Goal: Task Accomplishment & Management: Use online tool/utility

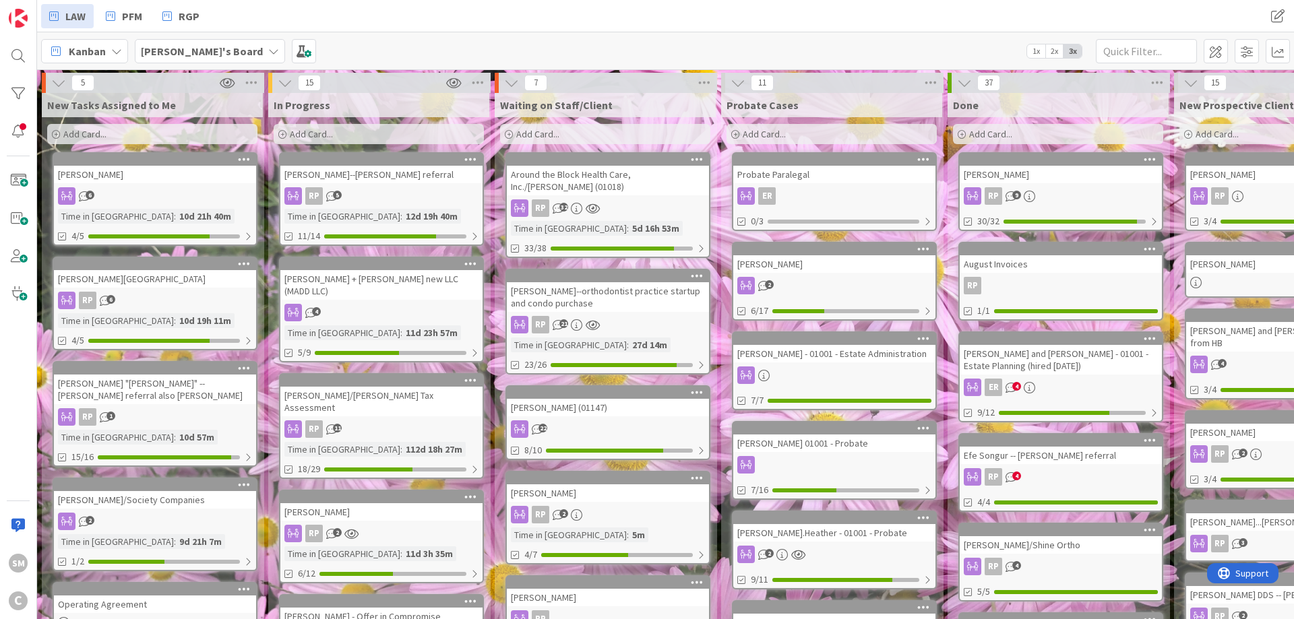
click at [352, 506] on div "[PERSON_NAME]" at bounding box center [381, 512] width 202 height 18
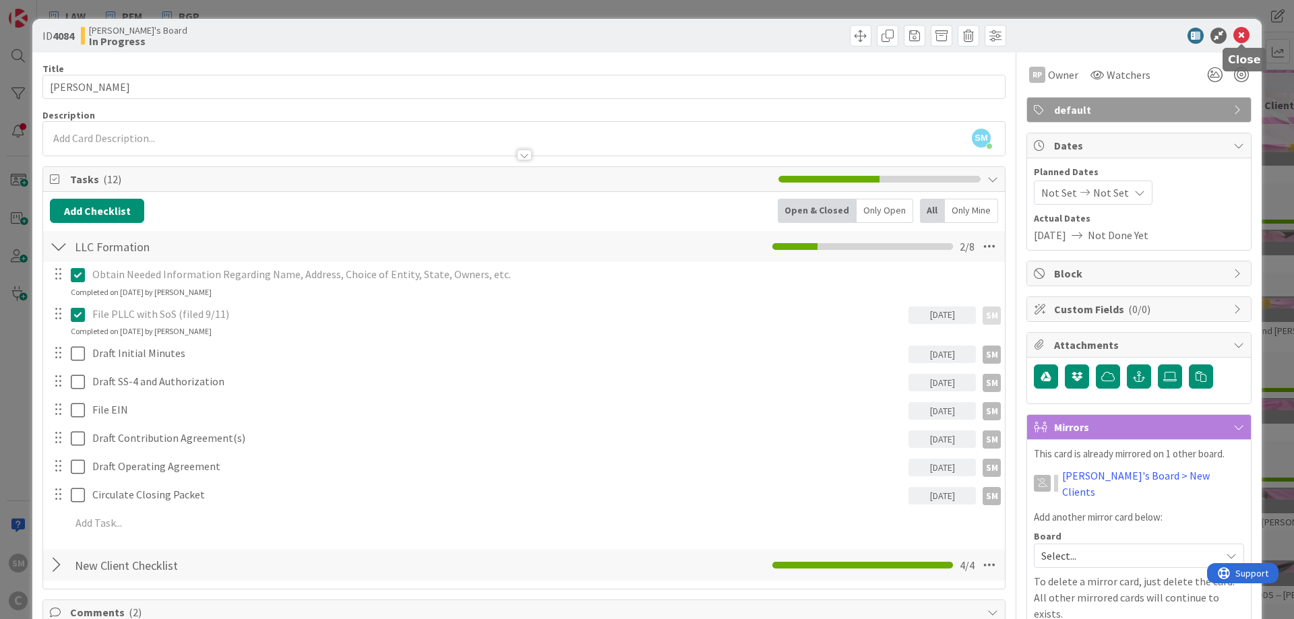
click at [1247, 32] on icon at bounding box center [1241, 36] width 16 height 16
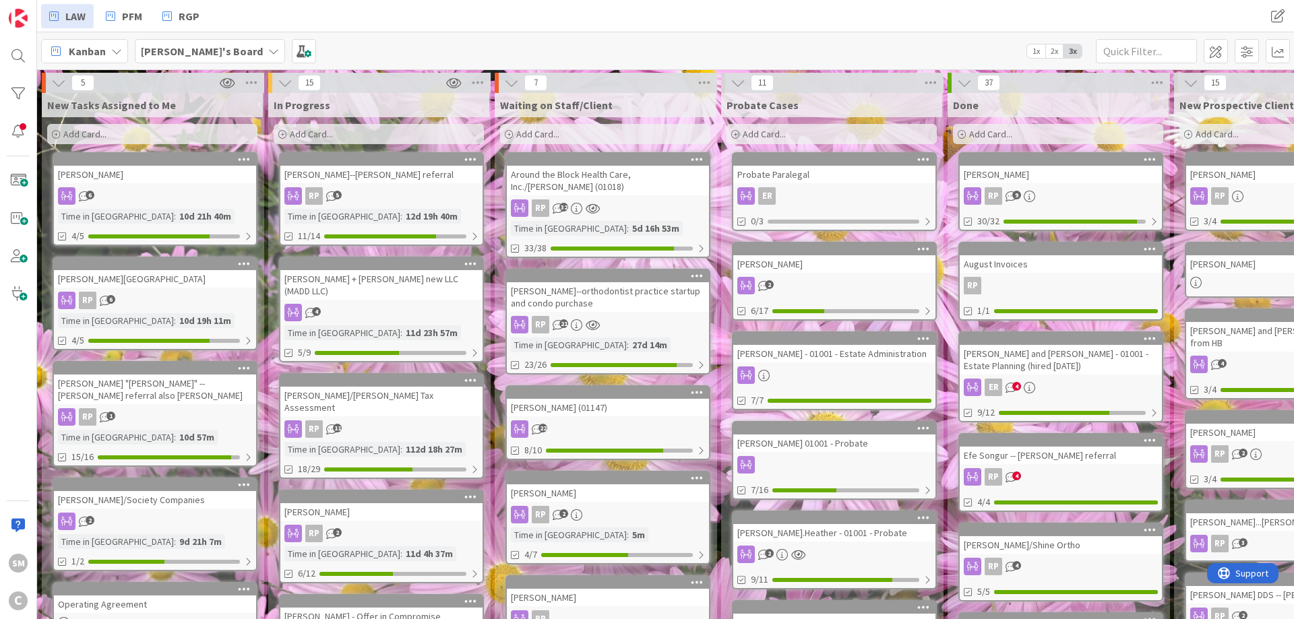
click at [396, 186] on link "[PERSON_NAME]--[PERSON_NAME] referral RP 5 Time in [GEOGRAPHIC_DATA] : 12d 19h …" at bounding box center [381, 199] width 205 height 94
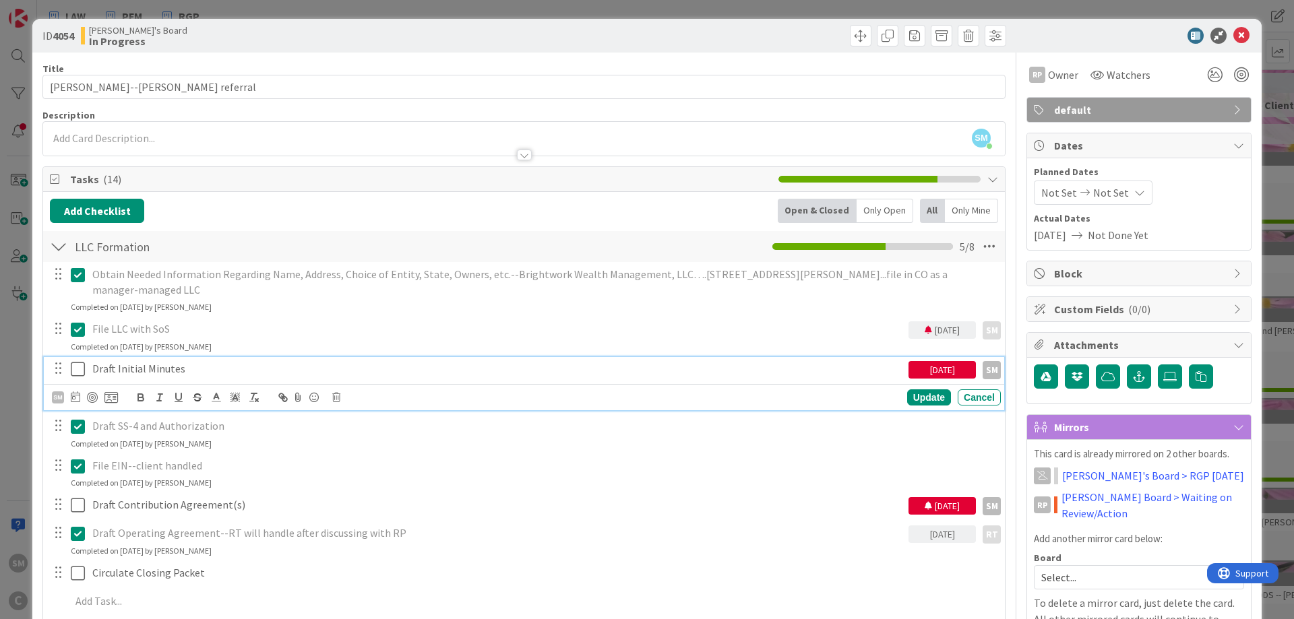
drag, startPoint x: 102, startPoint y: 372, endPoint x: 196, endPoint y: 374, distance: 94.4
click at [102, 373] on p "Draft Initial Minutes" at bounding box center [497, 368] width 811 height 15
click at [207, 374] on p "Draft Initial Minutes" at bounding box center [497, 368] width 811 height 15
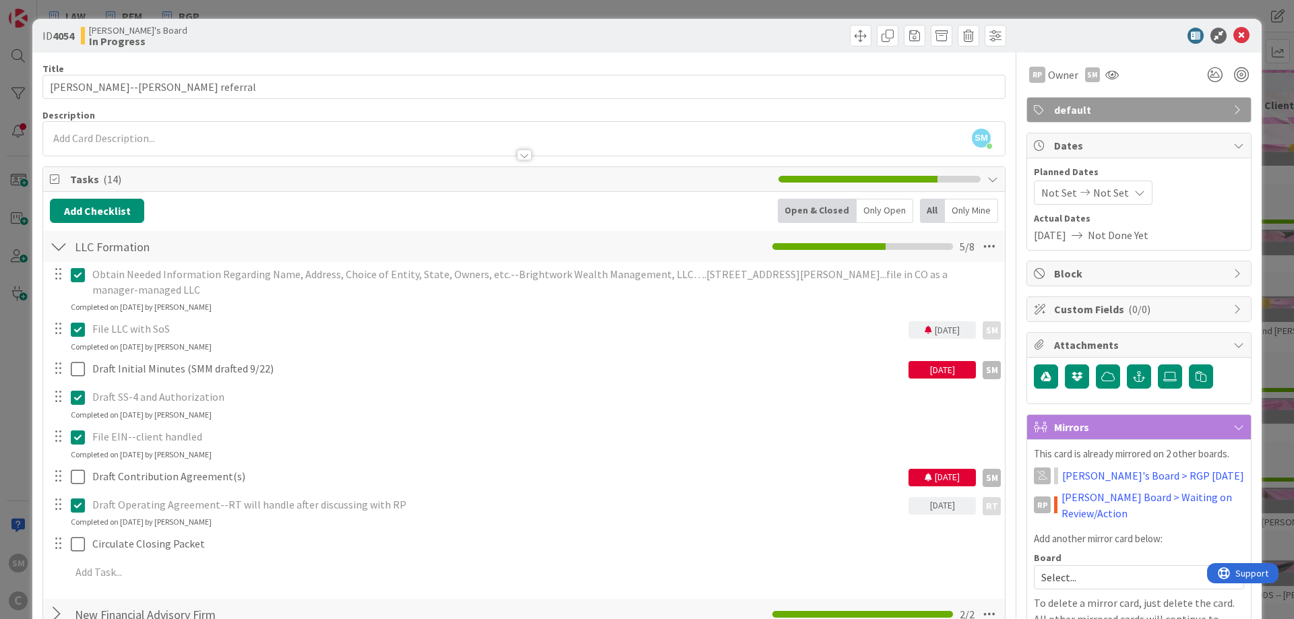
click at [939, 364] on div "[DATE]" at bounding box center [941, 370] width 67 height 18
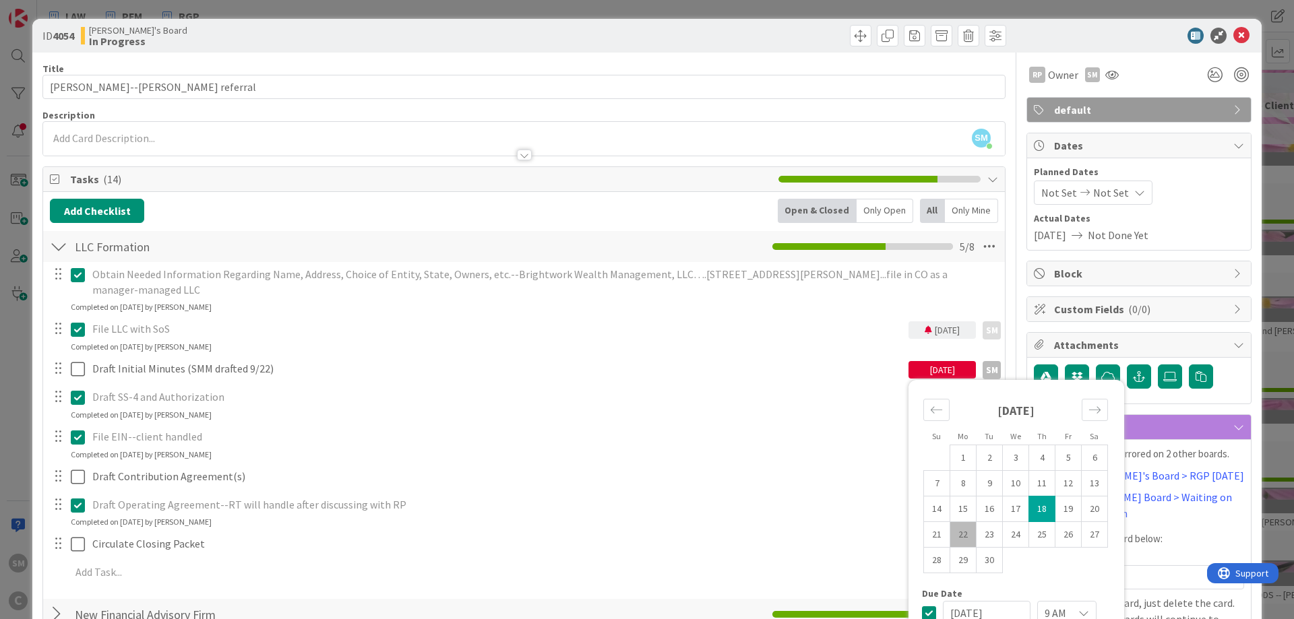
click at [963, 531] on td "22" at bounding box center [963, 535] width 26 height 26
type input "[DATE]"
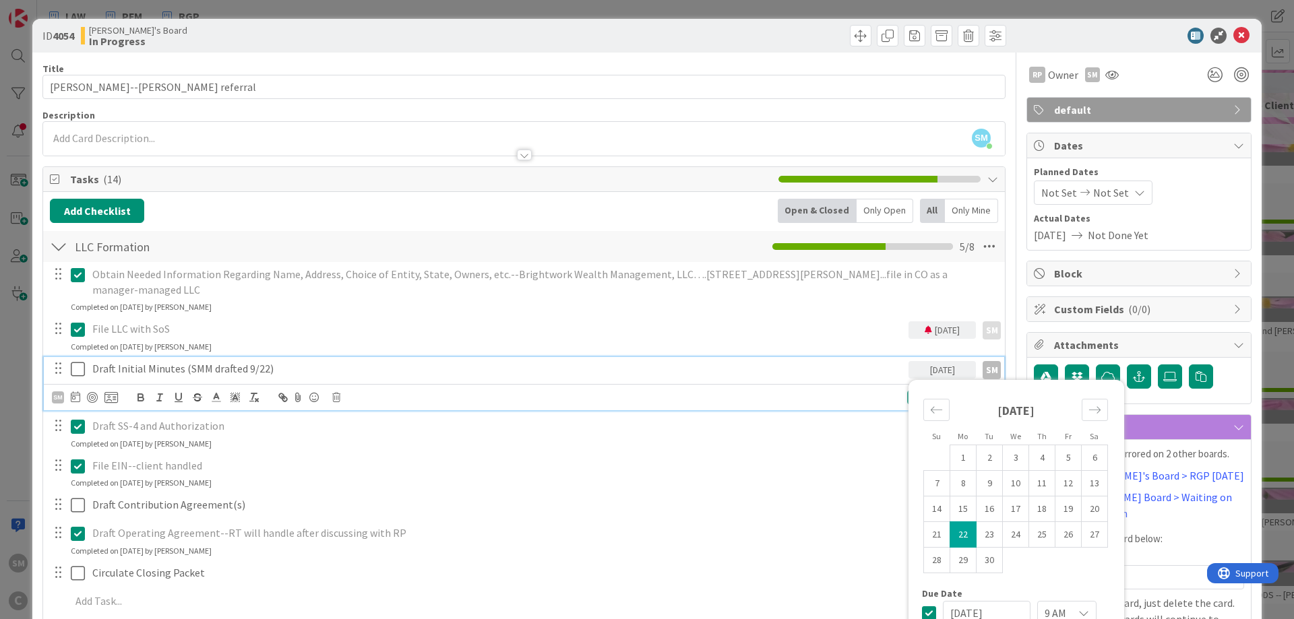
click at [77, 369] on icon at bounding box center [78, 369] width 14 height 16
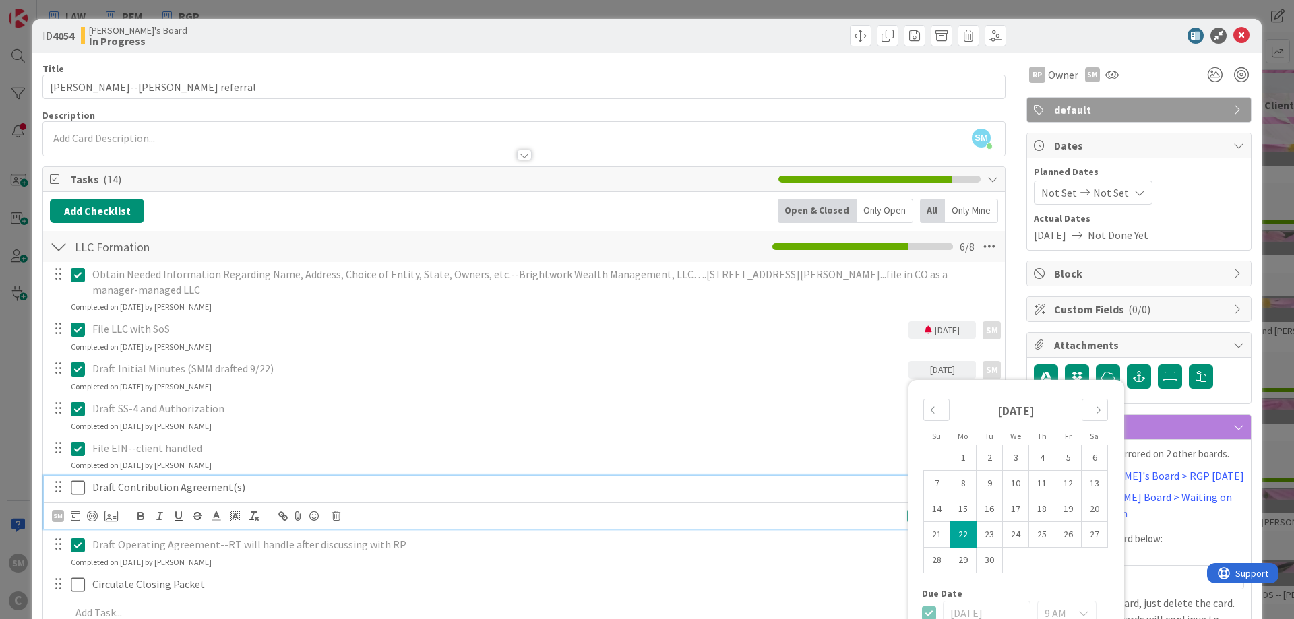
click at [144, 492] on p "Draft Contribution Agreement(s)" at bounding box center [497, 487] width 811 height 15
click at [297, 492] on p "Draft Contribution Agreement(s)" at bounding box center [497, 487] width 811 height 15
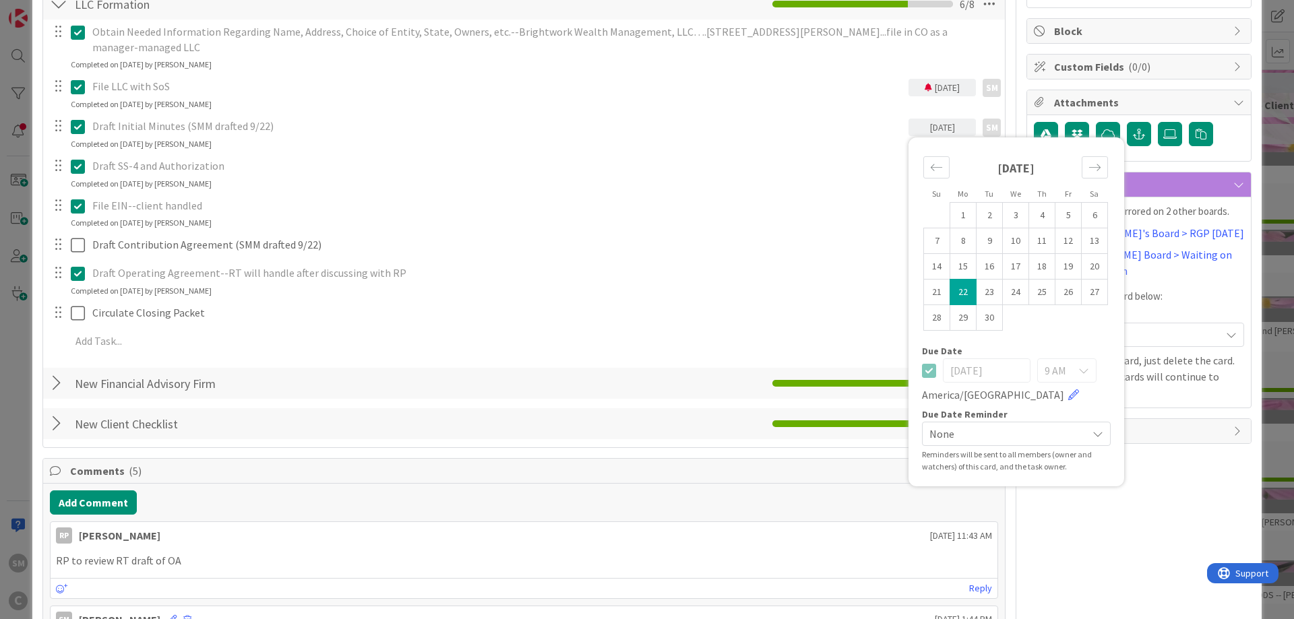
click at [147, 134] on div "Draft Initial Minutes (SMM drafted 9/22)" at bounding box center [497, 127] width 821 height 24
click at [82, 128] on icon at bounding box center [78, 127] width 14 height 16
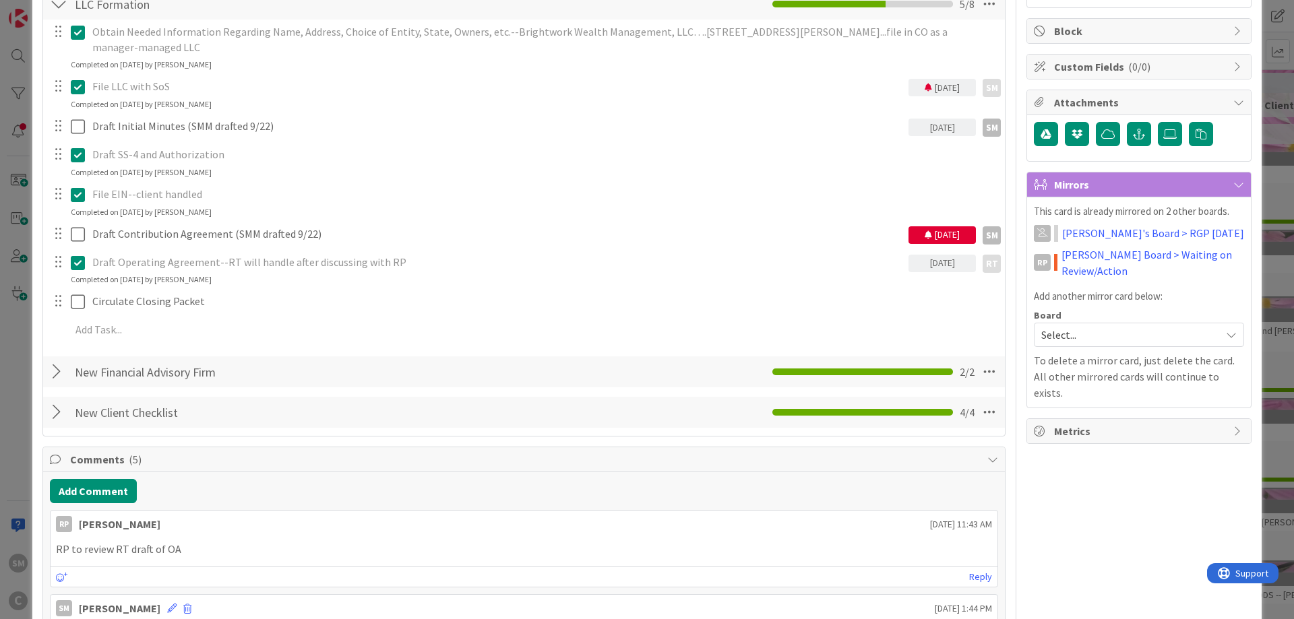
click at [937, 149] on div "Obtain Needed Information Regarding Name, Address, Choice of Entity, State, Own…" at bounding box center [524, 183] width 948 height 327
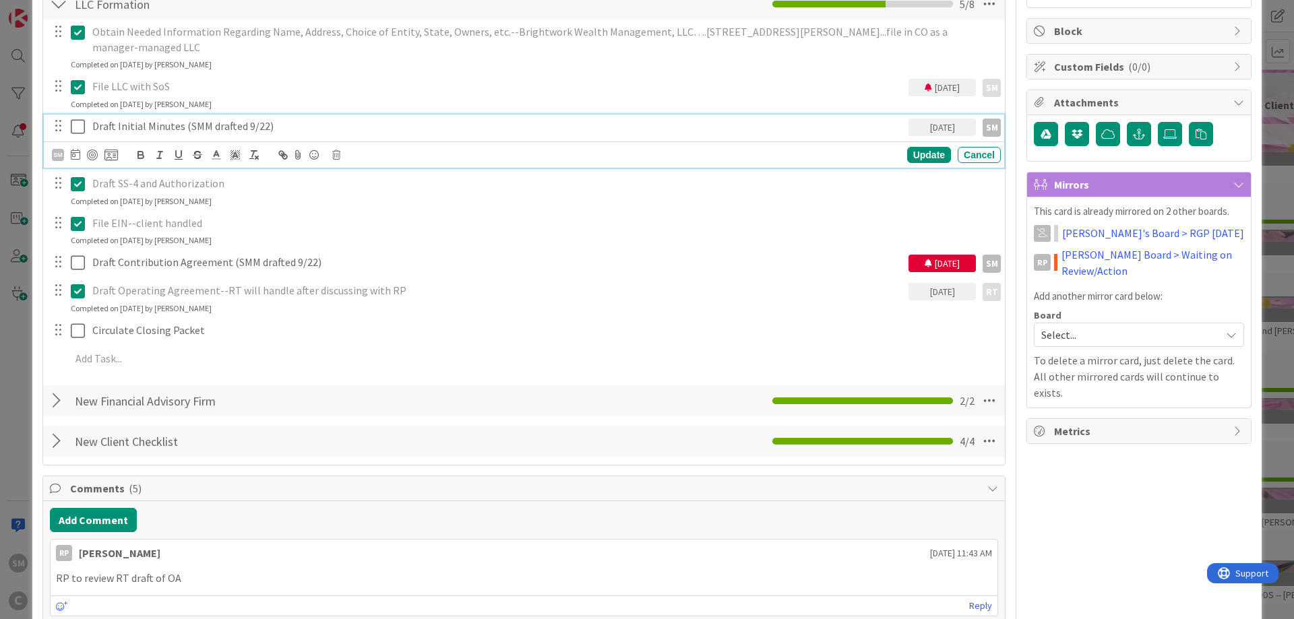
click at [82, 119] on icon at bounding box center [78, 127] width 14 height 16
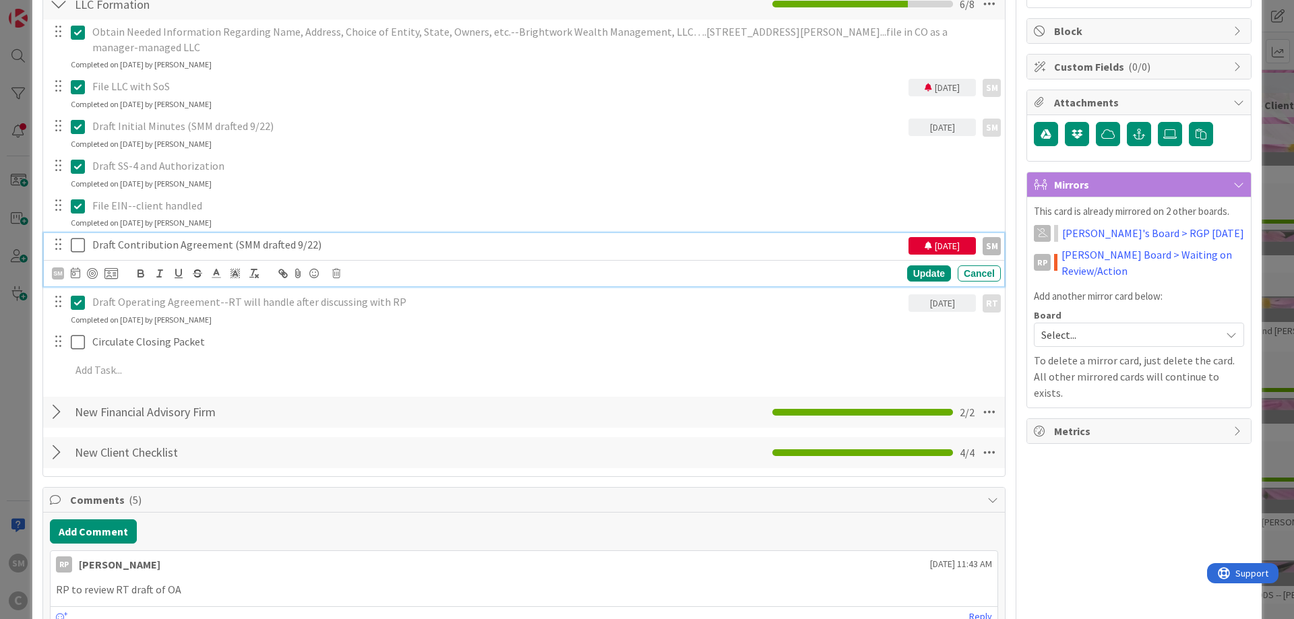
click at [241, 246] on p "Draft Contribution Agreement (SMM drafted 9/22)" at bounding box center [497, 244] width 811 height 15
click at [923, 247] on div "[DATE]" at bounding box center [941, 246] width 67 height 18
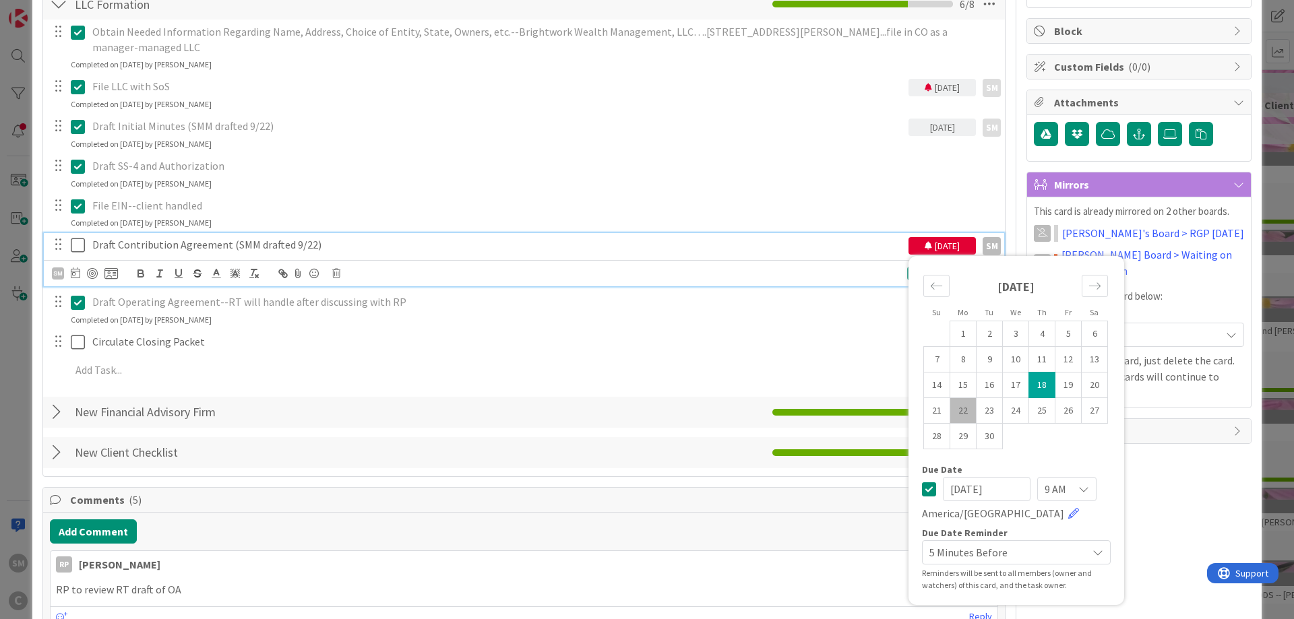
click at [966, 408] on td "22" at bounding box center [963, 411] width 26 height 26
type input "[DATE]"
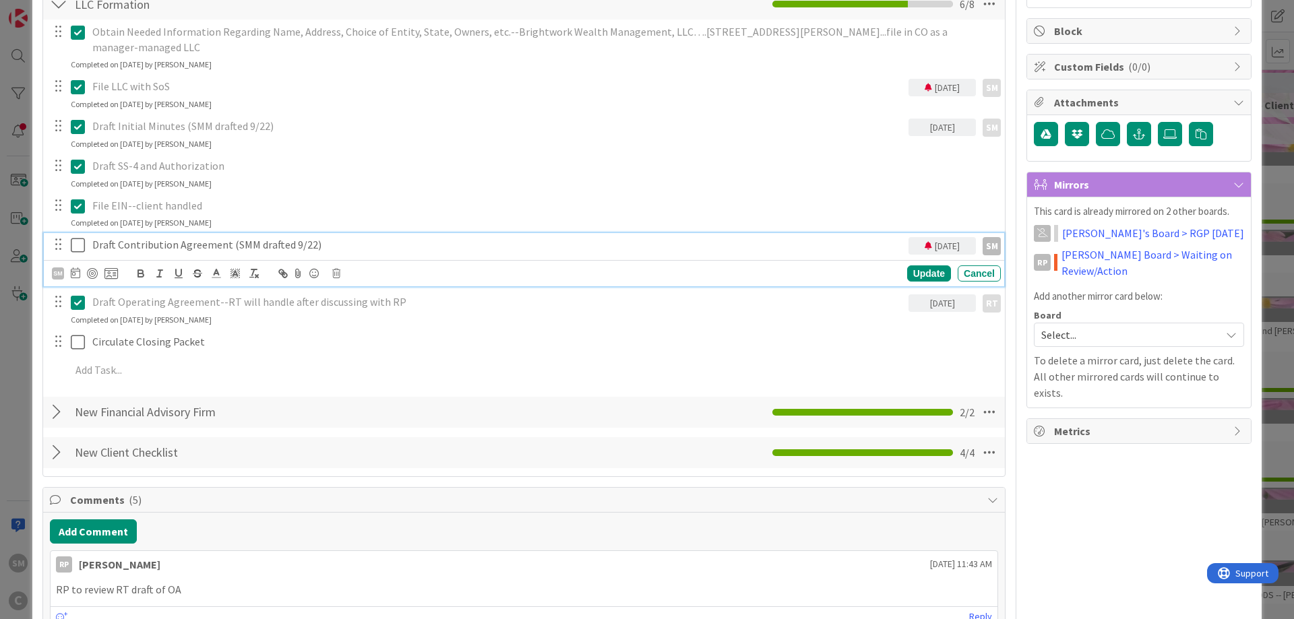
click at [81, 245] on icon at bounding box center [78, 245] width 14 height 16
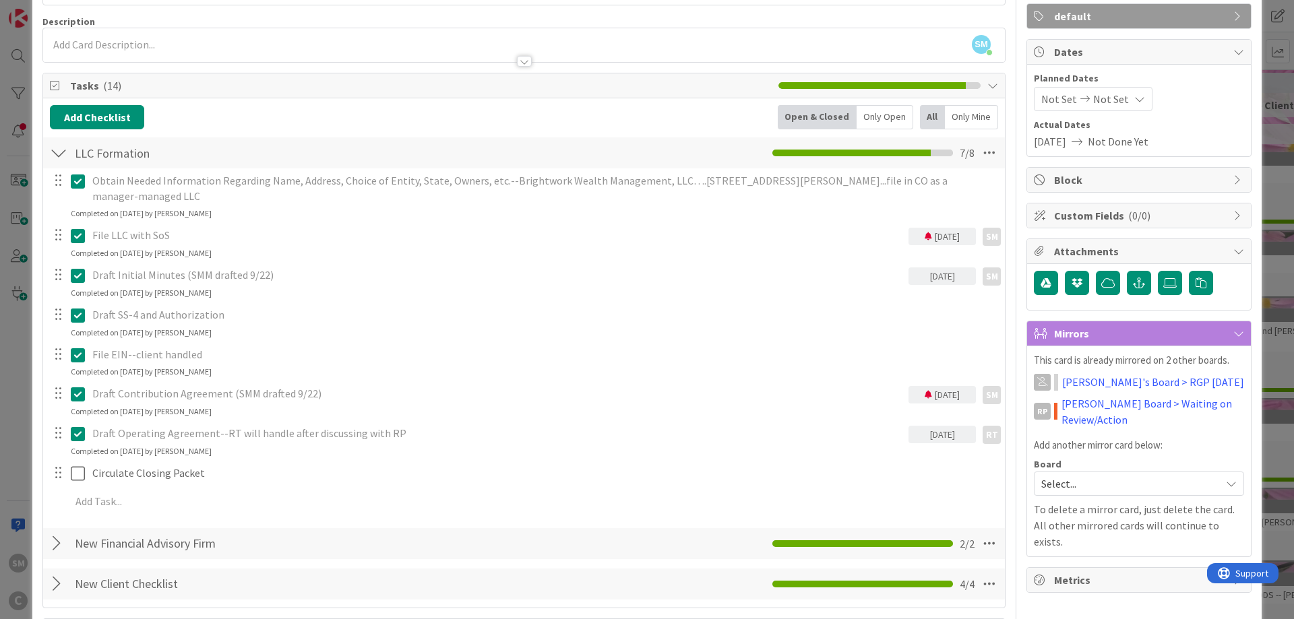
scroll to position [0, 0]
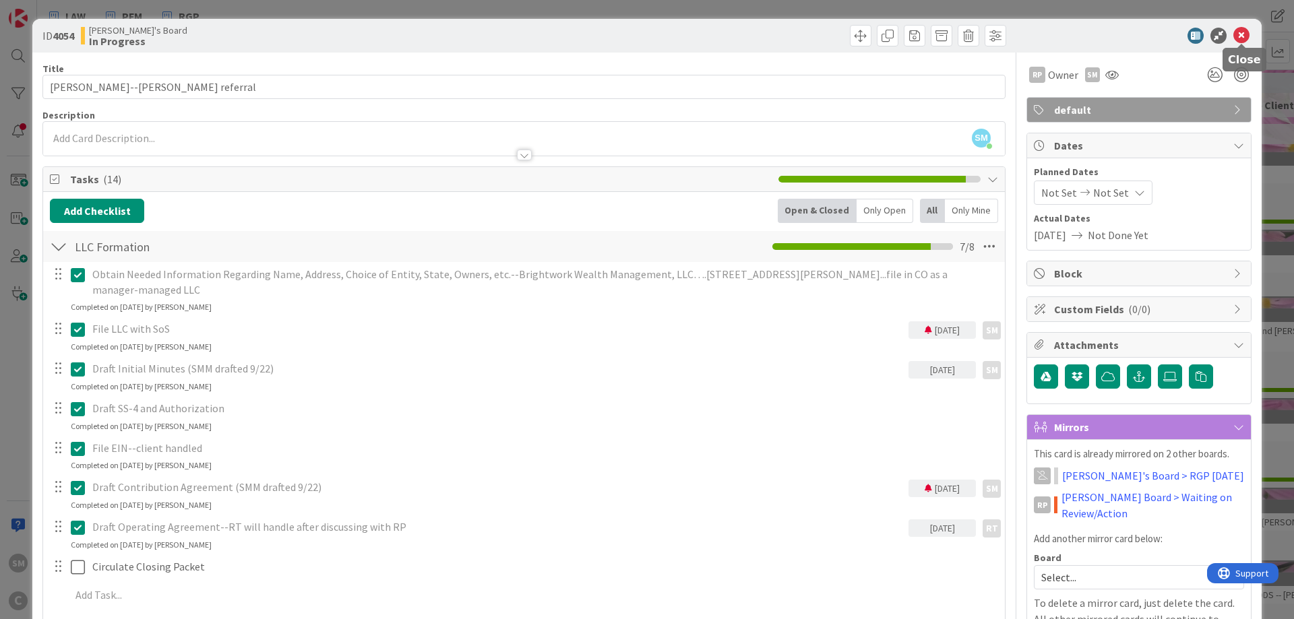
click at [1243, 32] on icon at bounding box center [1241, 36] width 16 height 16
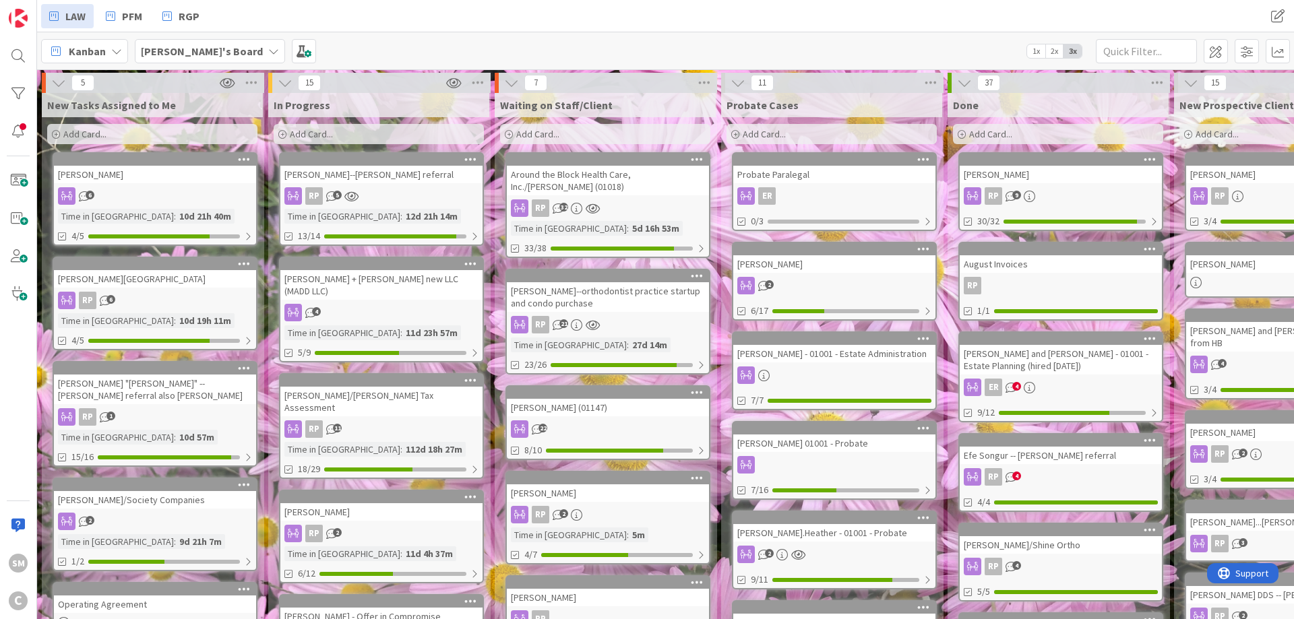
click at [391, 189] on div "RP 5" at bounding box center [381, 196] width 202 height 18
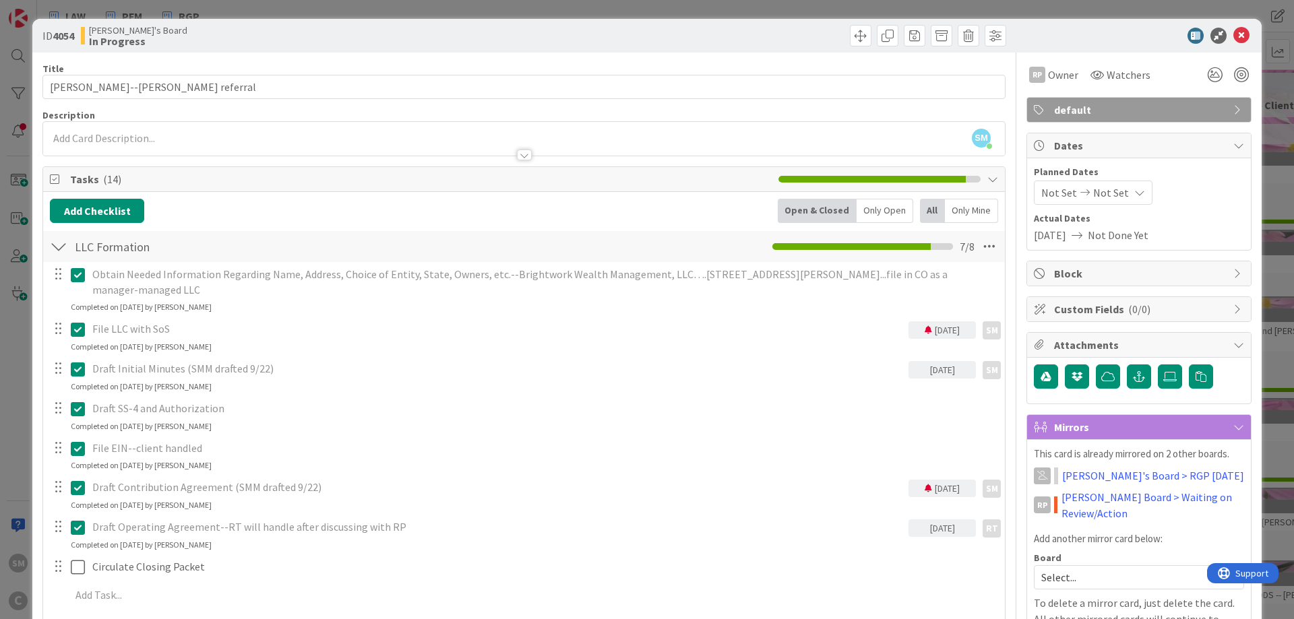
scroll to position [404, 0]
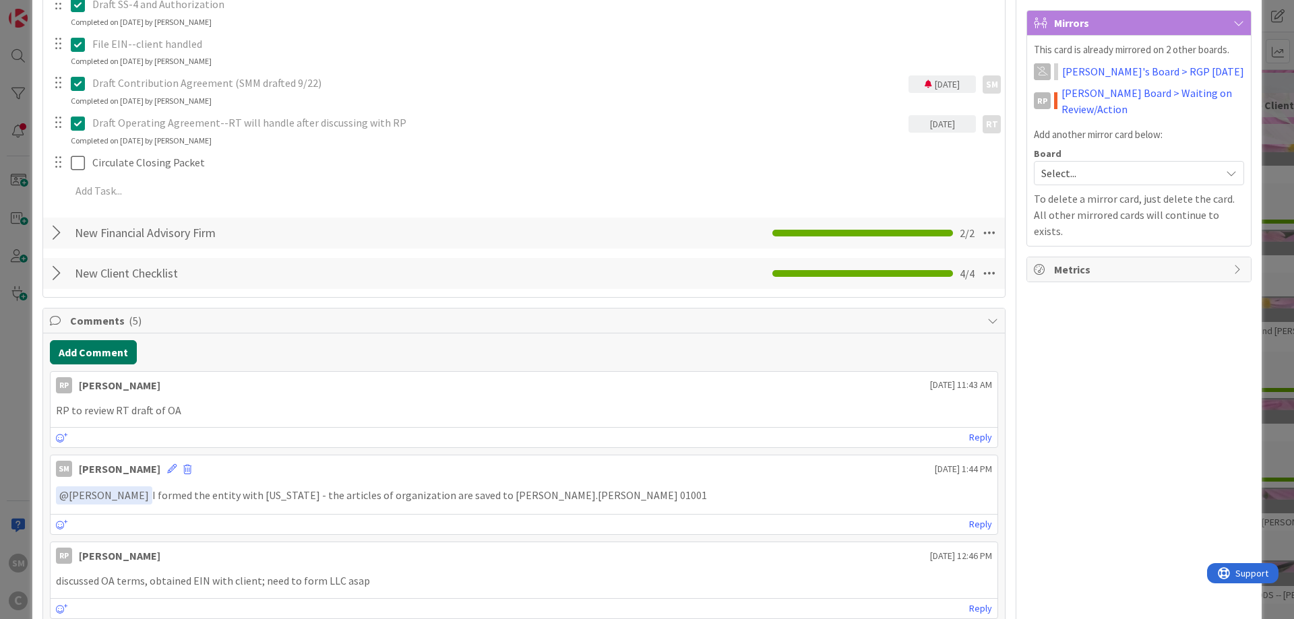
click at [86, 354] on button "Add Comment" at bounding box center [93, 352] width 87 height 24
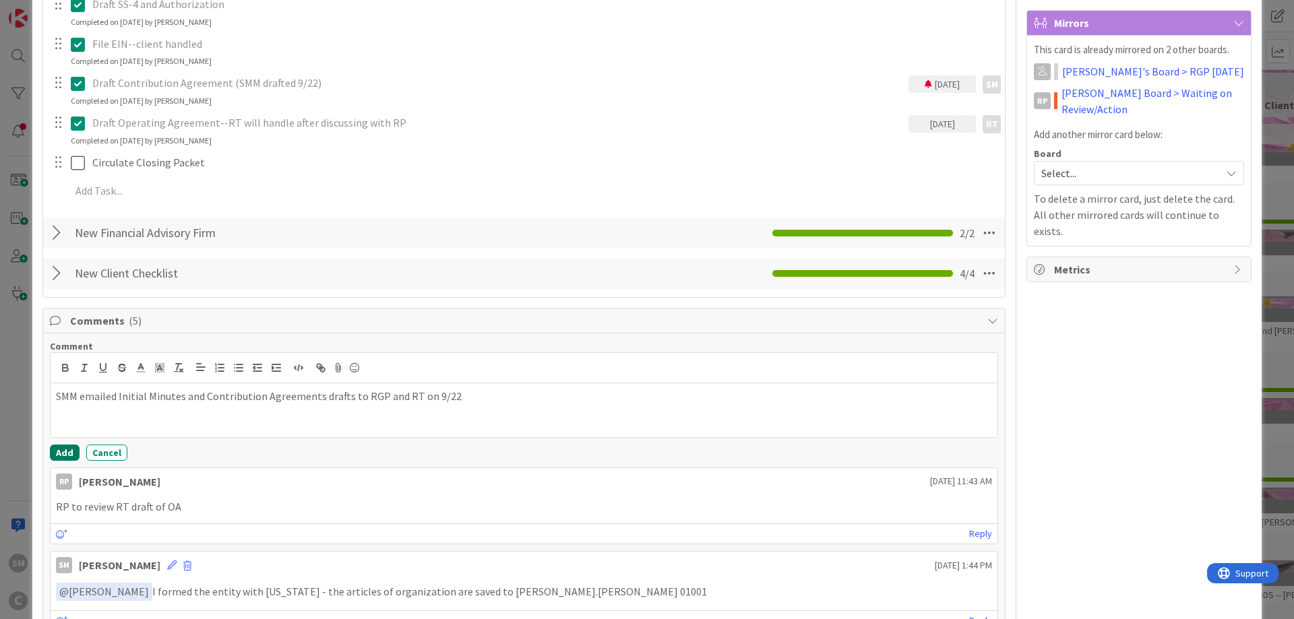
click at [62, 451] on button "Add" at bounding box center [65, 453] width 30 height 16
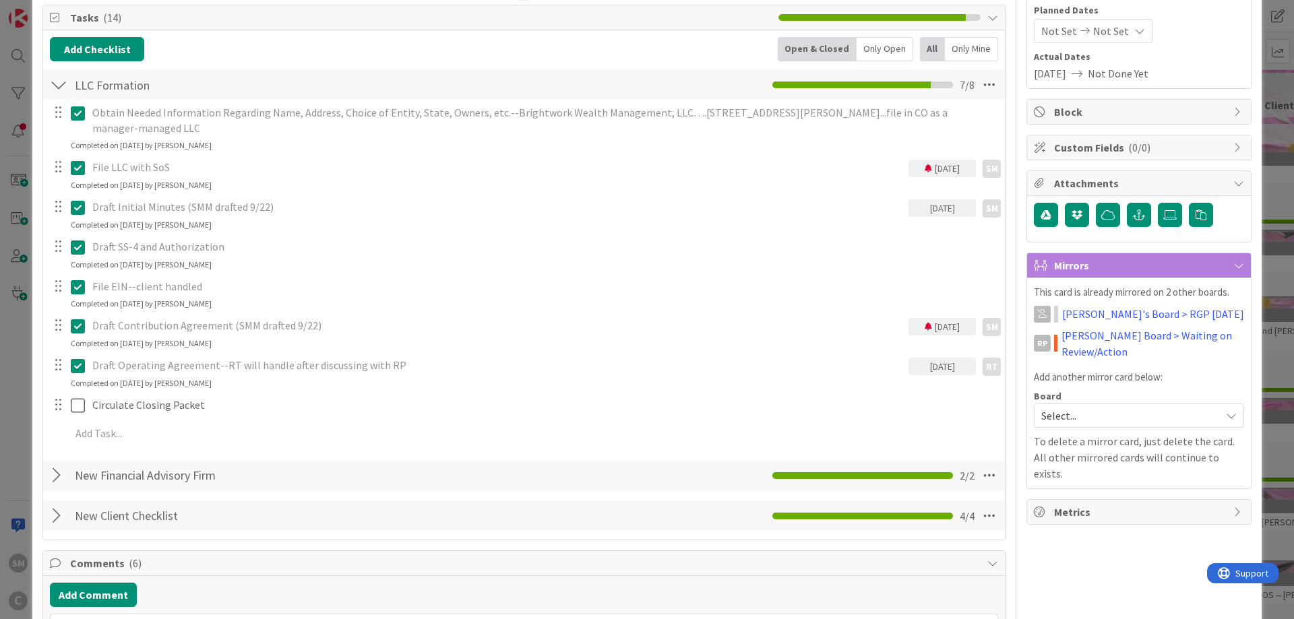
scroll to position [0, 0]
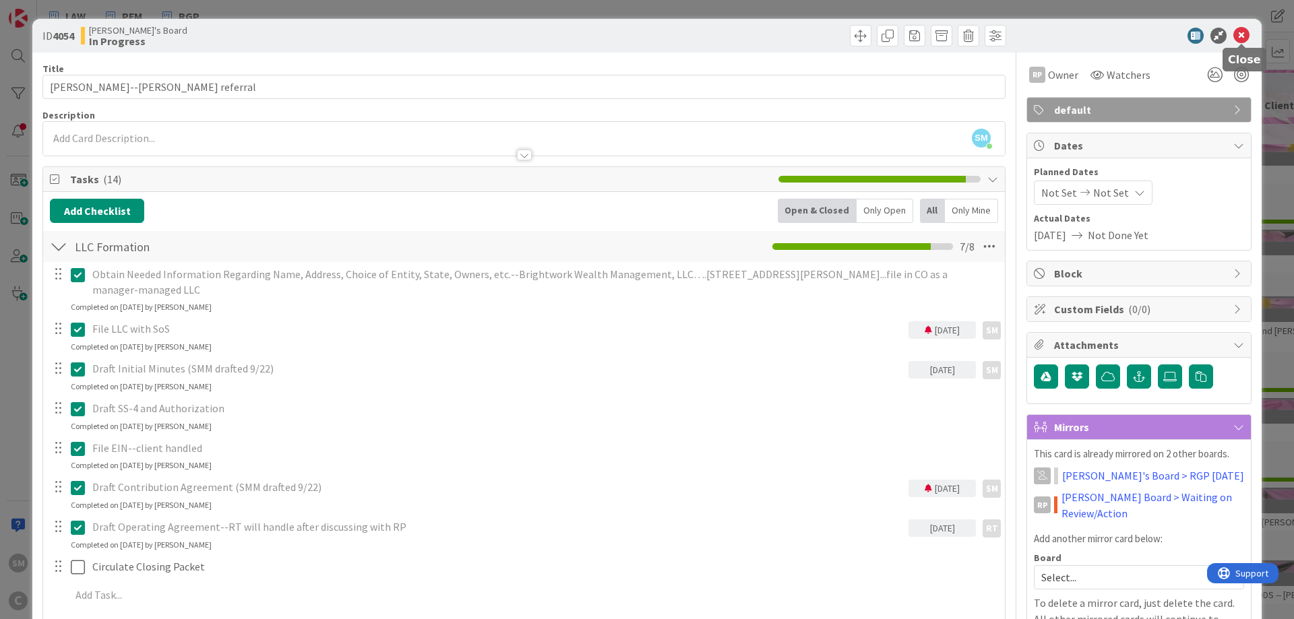
click at [1246, 38] on icon at bounding box center [1241, 36] width 16 height 16
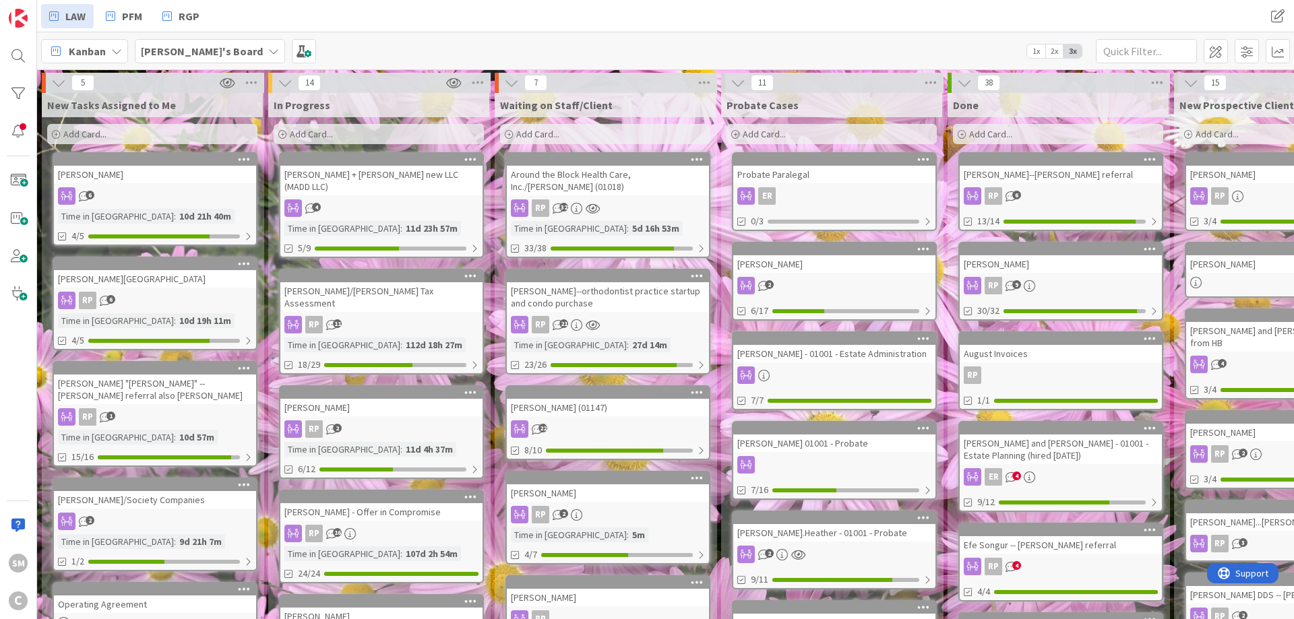
click at [369, 170] on div "[PERSON_NAME] + [PERSON_NAME] new LLC (MADD LLC)" at bounding box center [381, 181] width 202 height 30
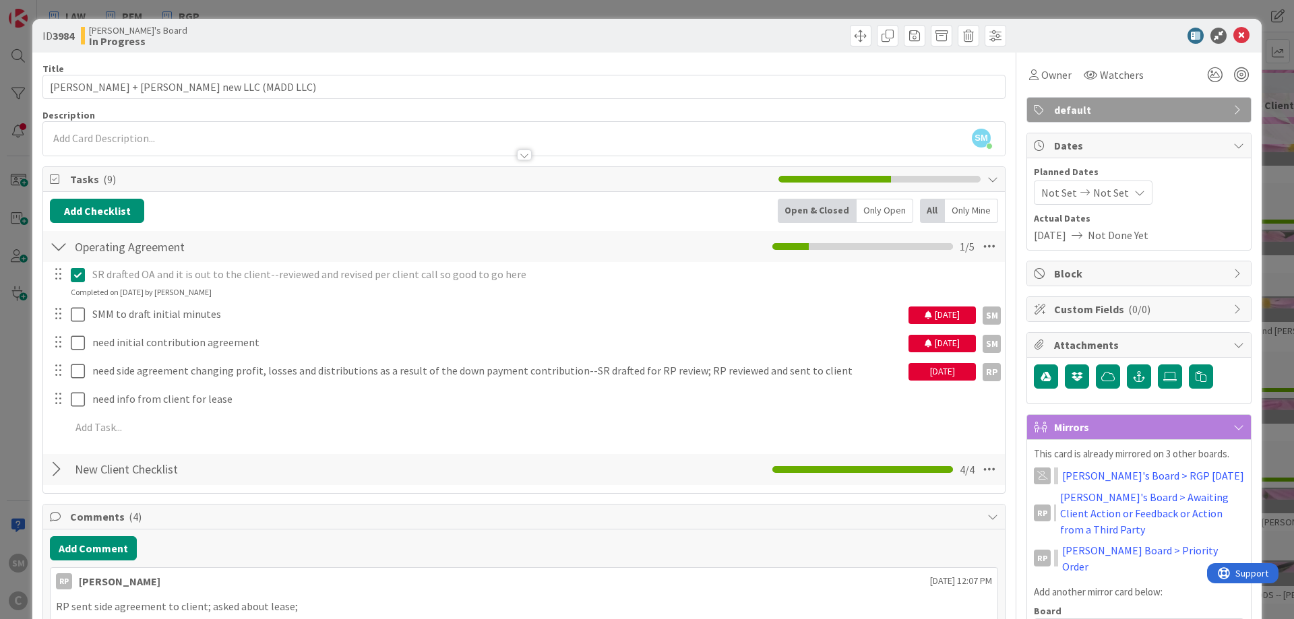
click at [942, 315] on div "[DATE]" at bounding box center [941, 316] width 67 height 18
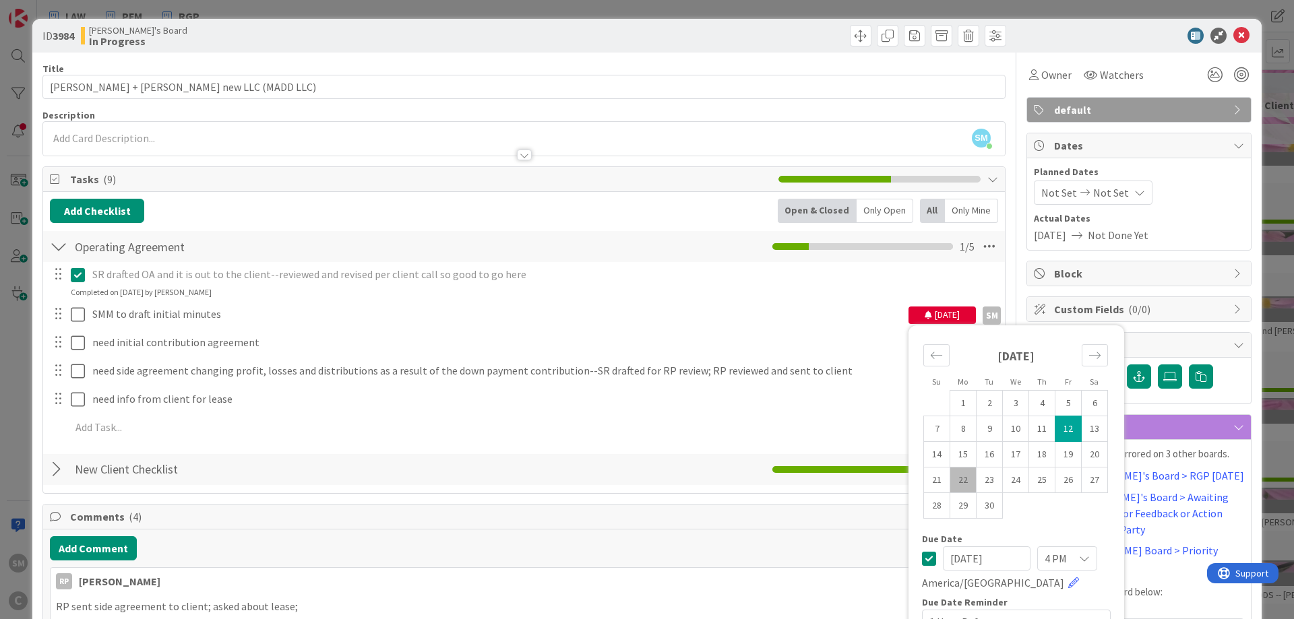
click at [966, 478] on td "22" at bounding box center [963, 480] width 26 height 26
type input "[DATE]"
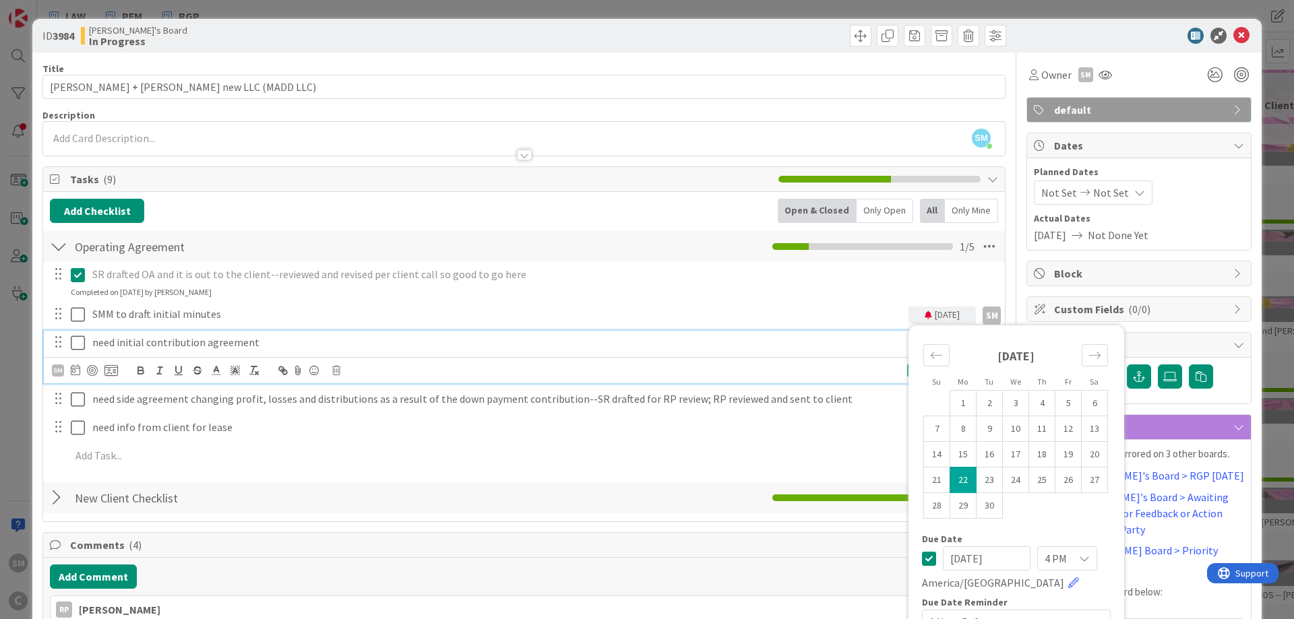
click at [806, 343] on p "need initial contribution agreement" at bounding box center [497, 342] width 811 height 15
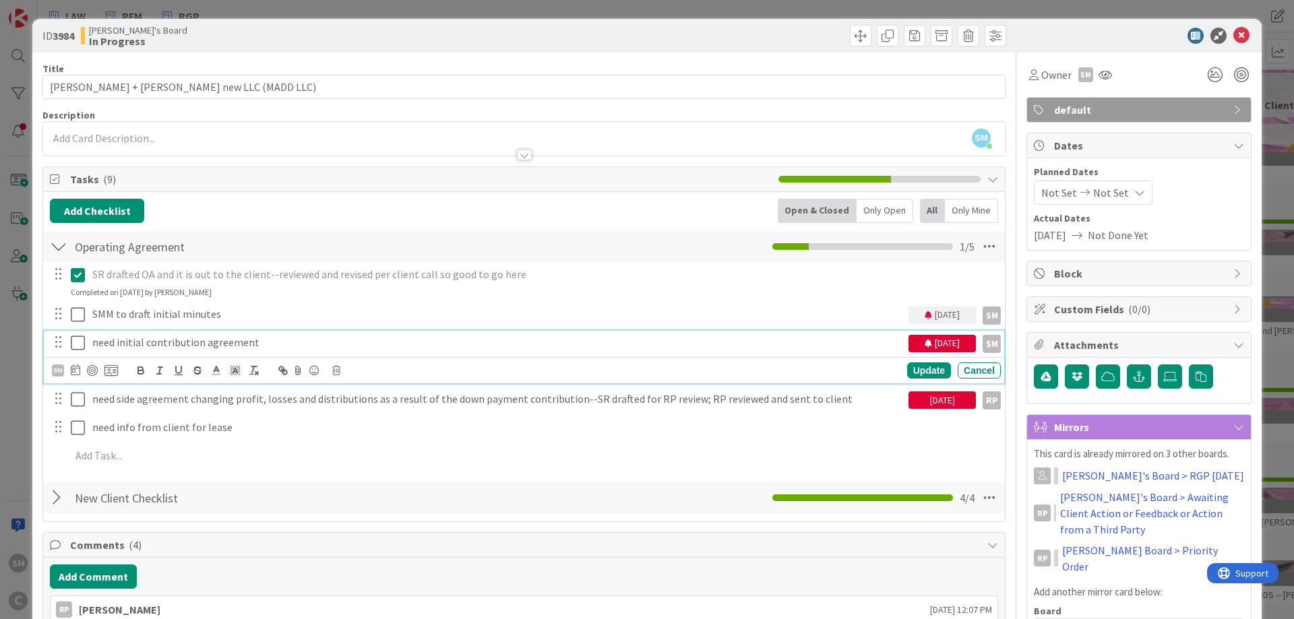
click at [931, 344] on div "[DATE]" at bounding box center [941, 344] width 67 height 18
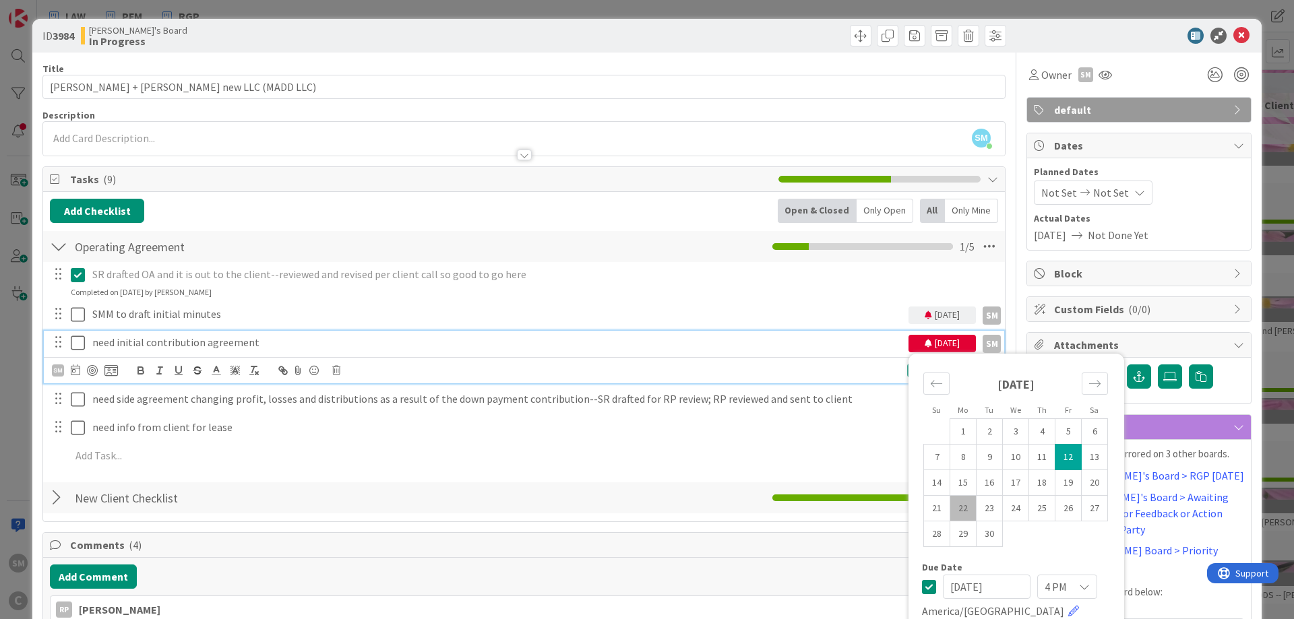
click at [964, 503] on td "22" at bounding box center [963, 508] width 26 height 26
type input "[DATE]"
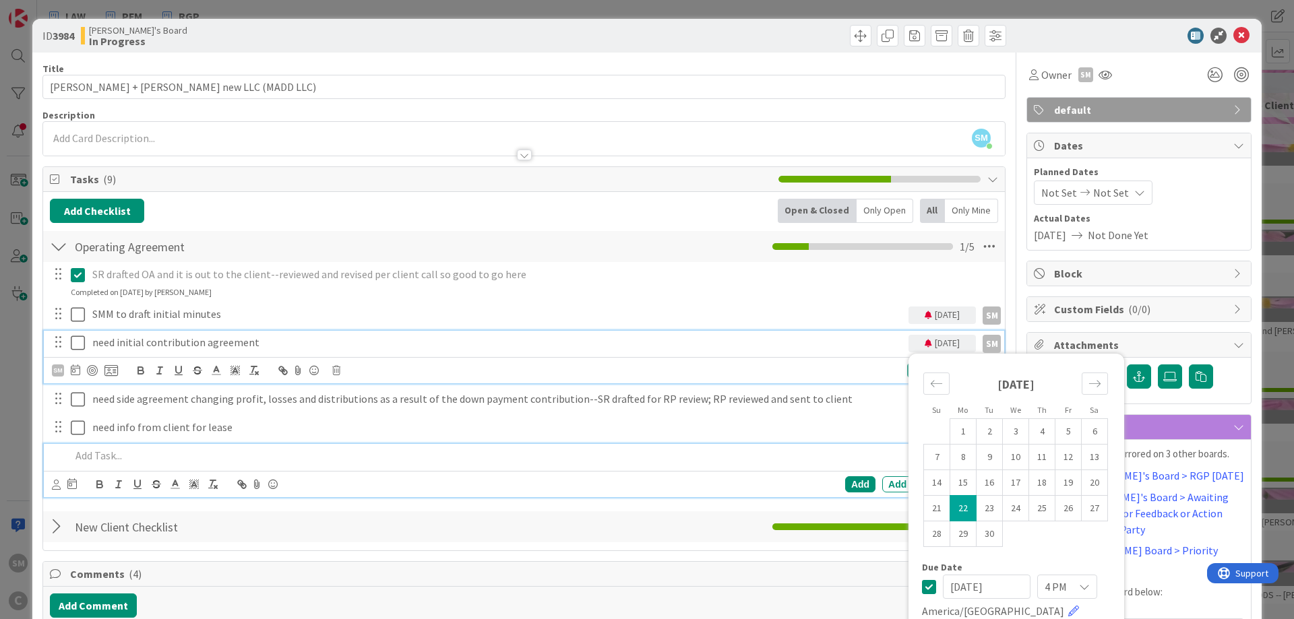
click at [498, 466] on div at bounding box center [532, 456] width 935 height 24
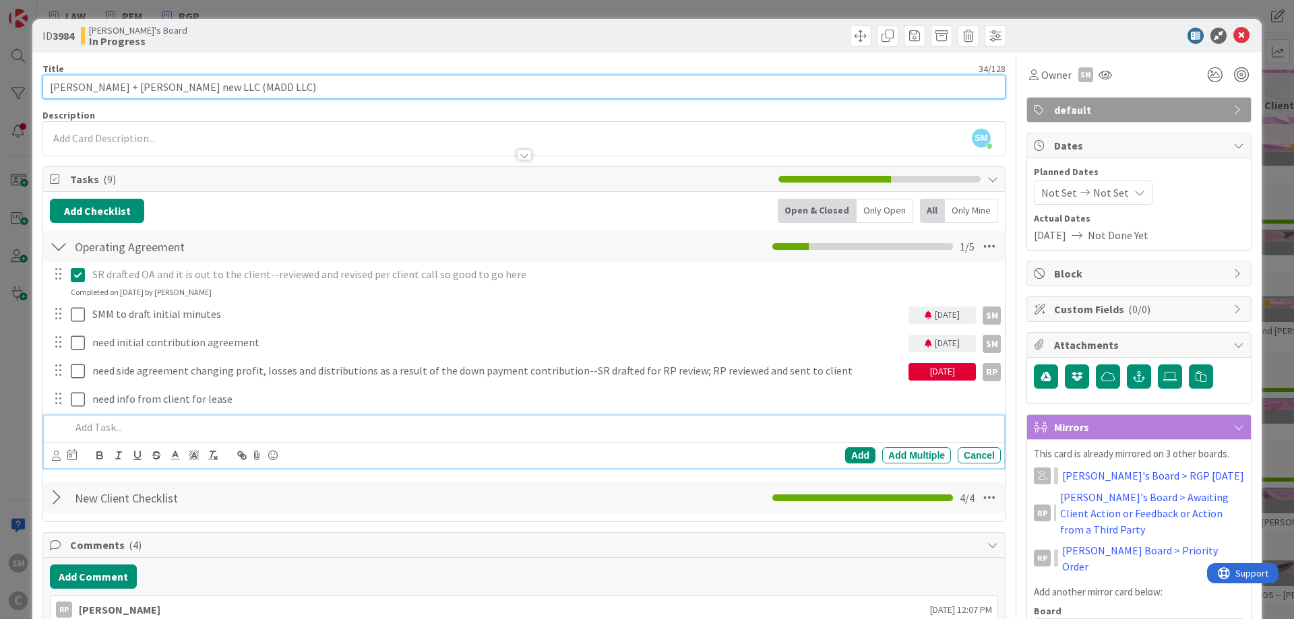
click at [709, 76] on input "[PERSON_NAME] + [PERSON_NAME] new LLC (MADD LLC)" at bounding box center [523, 87] width 963 height 24
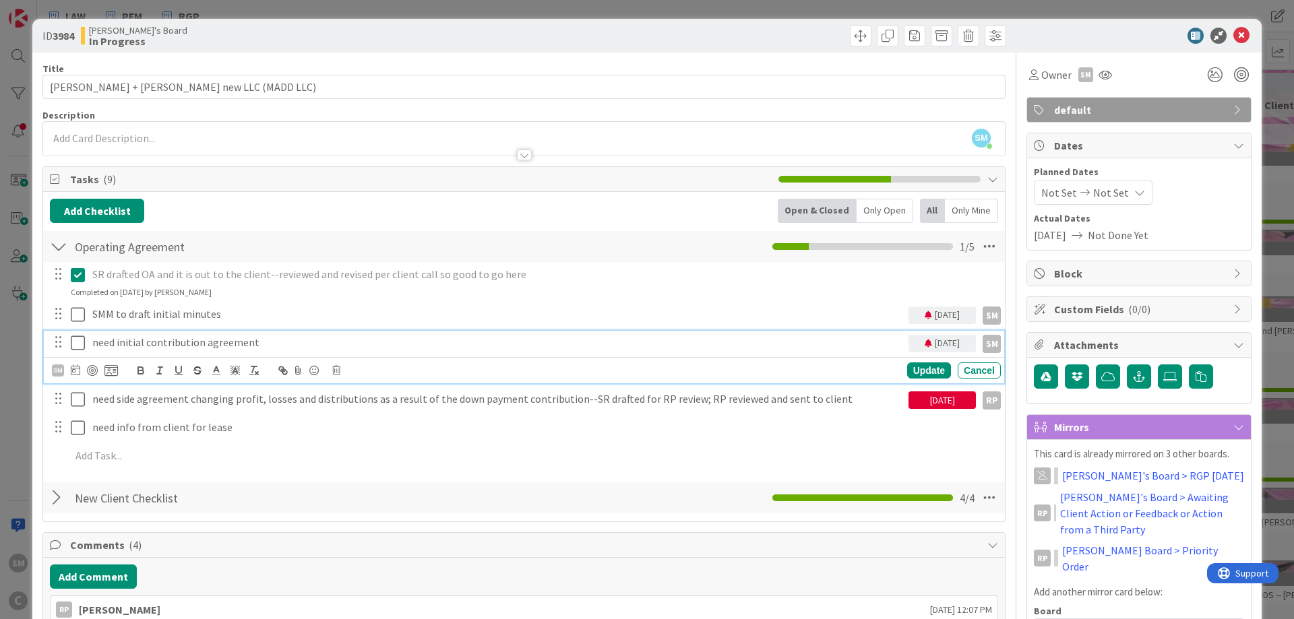
click at [269, 341] on p "need initial contribution agreement" at bounding box center [497, 342] width 811 height 15
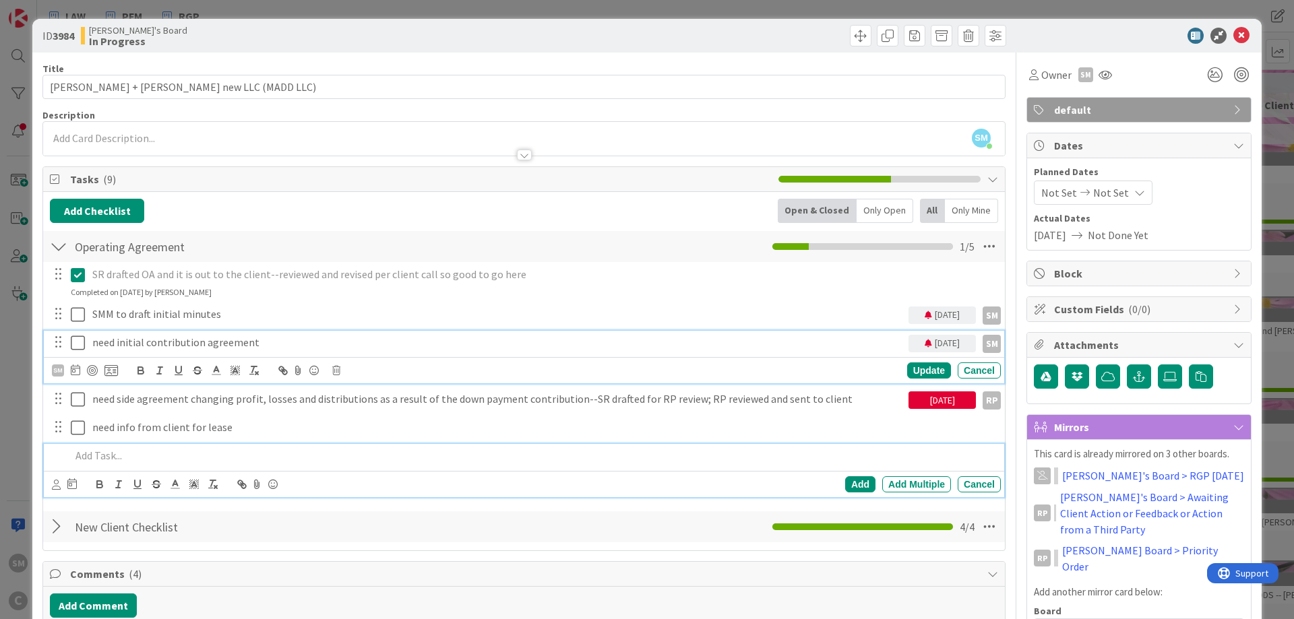
click at [906, 462] on p at bounding box center [533, 455] width 925 height 15
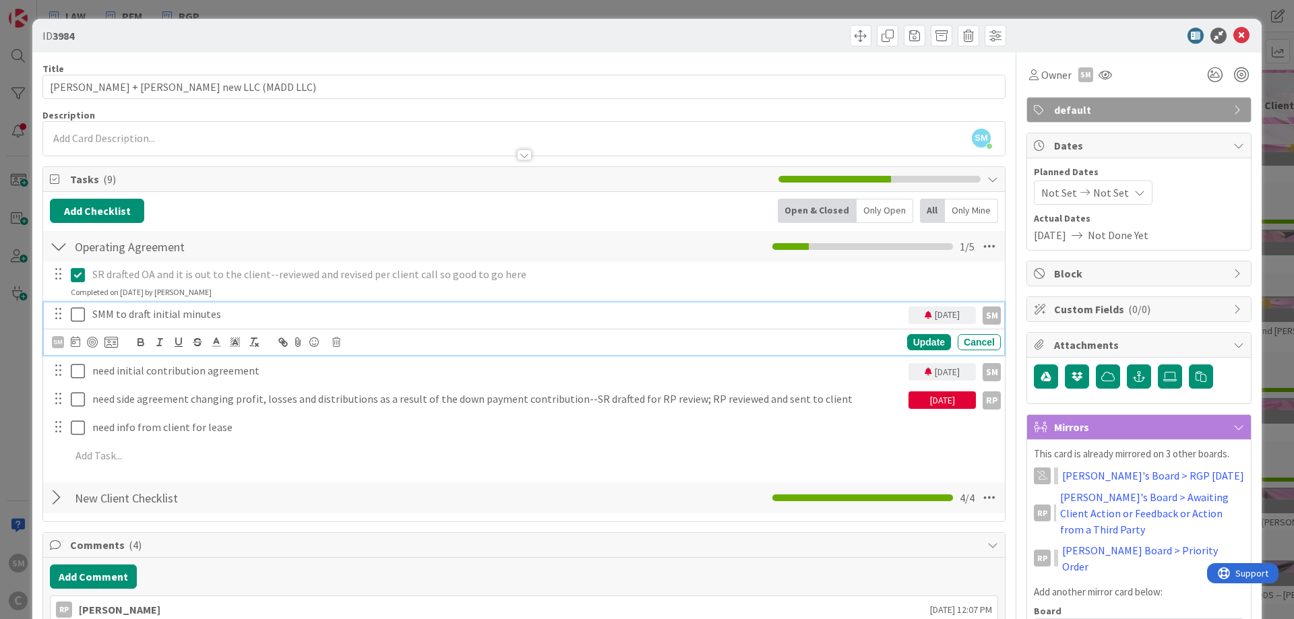
click at [170, 312] on p "SMM to draft initial minutes" at bounding box center [497, 314] width 811 height 15
click at [220, 315] on p "SMM to draft initial minutes" at bounding box center [497, 314] width 811 height 15
click at [222, 312] on p "SMM to draft initial minutes (drafted 9/22)" at bounding box center [497, 314] width 811 height 15
drag, startPoint x: 259, startPoint y: 319, endPoint x: 309, endPoint y: 307, distance: 50.8
click at [260, 319] on p "Draft initial minutes (SMM drafted 9/22)" at bounding box center [497, 314] width 811 height 15
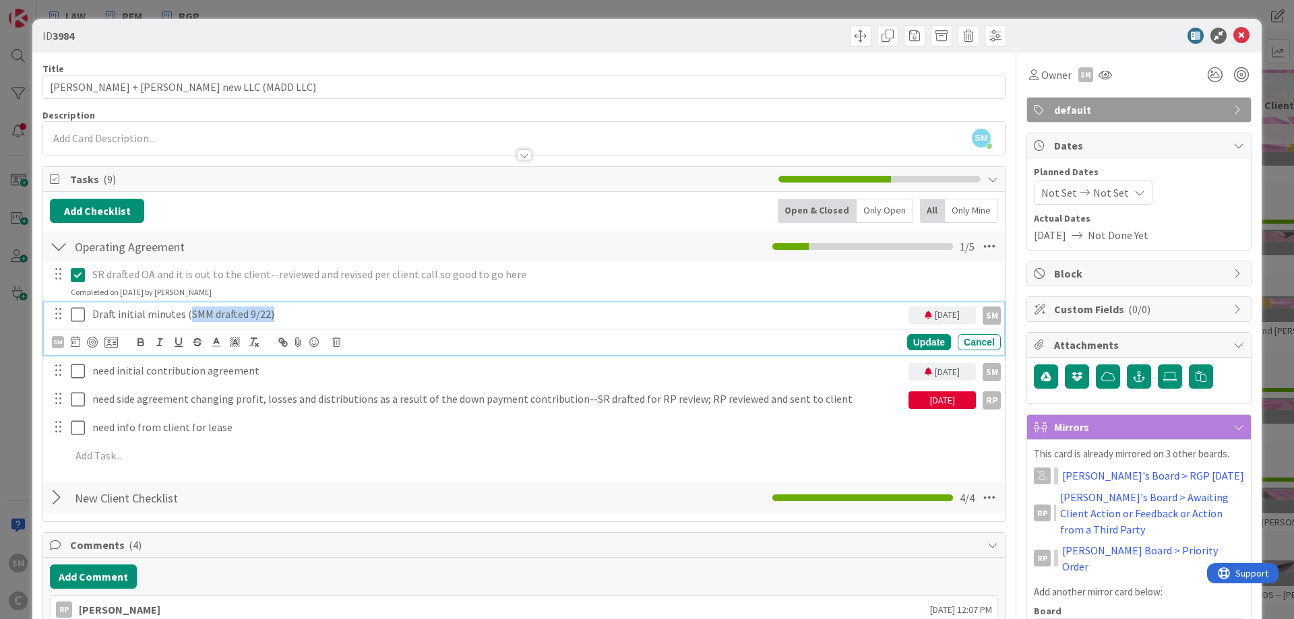
drag, startPoint x: 309, startPoint y: 307, endPoint x: 185, endPoint y: 316, distance: 123.7
click at [185, 316] on p "Draft initial minutes (SMM drafted 9/22)" at bounding box center [497, 314] width 811 height 15
copy p "(SMM drafted 9/22)"
click at [128, 317] on p "Draft initial minutes (SMM drafted 9/22)" at bounding box center [497, 314] width 811 height 15
click at [79, 314] on icon at bounding box center [78, 315] width 14 height 16
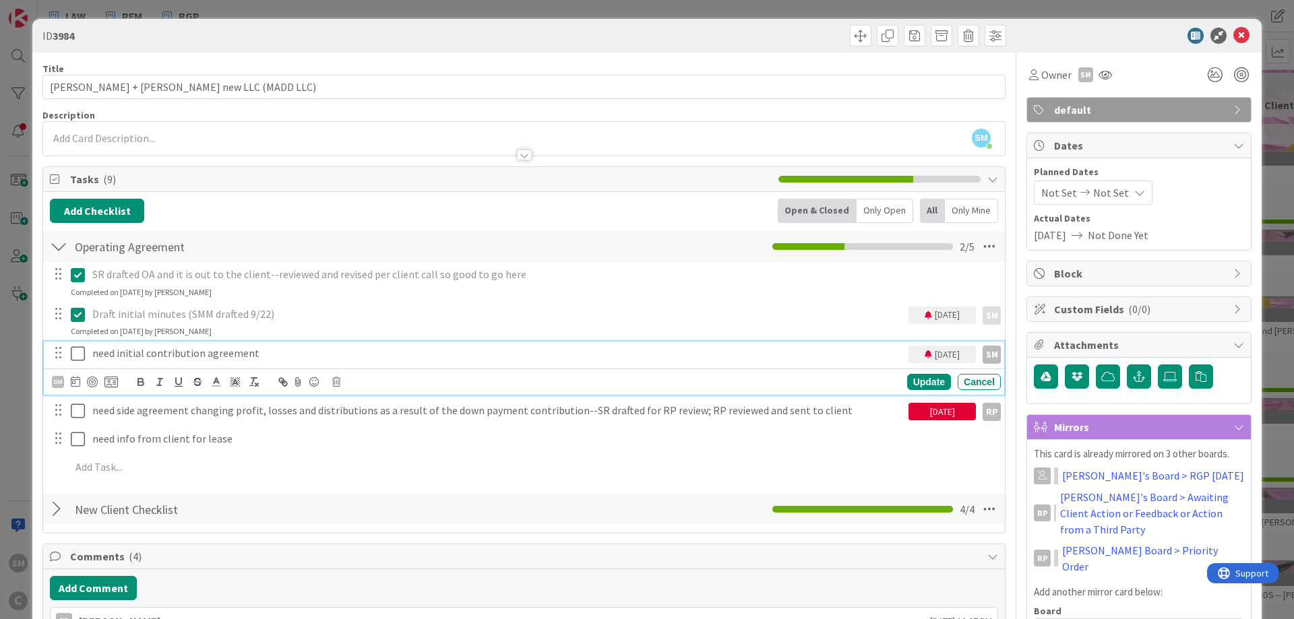
drag, startPoint x: 111, startPoint y: 348, endPoint x: 299, endPoint y: 359, distance: 188.4
click at [111, 348] on p "need initial contribution agreement" at bounding box center [497, 353] width 811 height 15
click at [299, 359] on p "need initial contribution agreement" at bounding box center [497, 353] width 811 height 15
paste div
click at [252, 358] on p "need initial contribution agreement(SMM drafted 9/22)" at bounding box center [497, 353] width 811 height 15
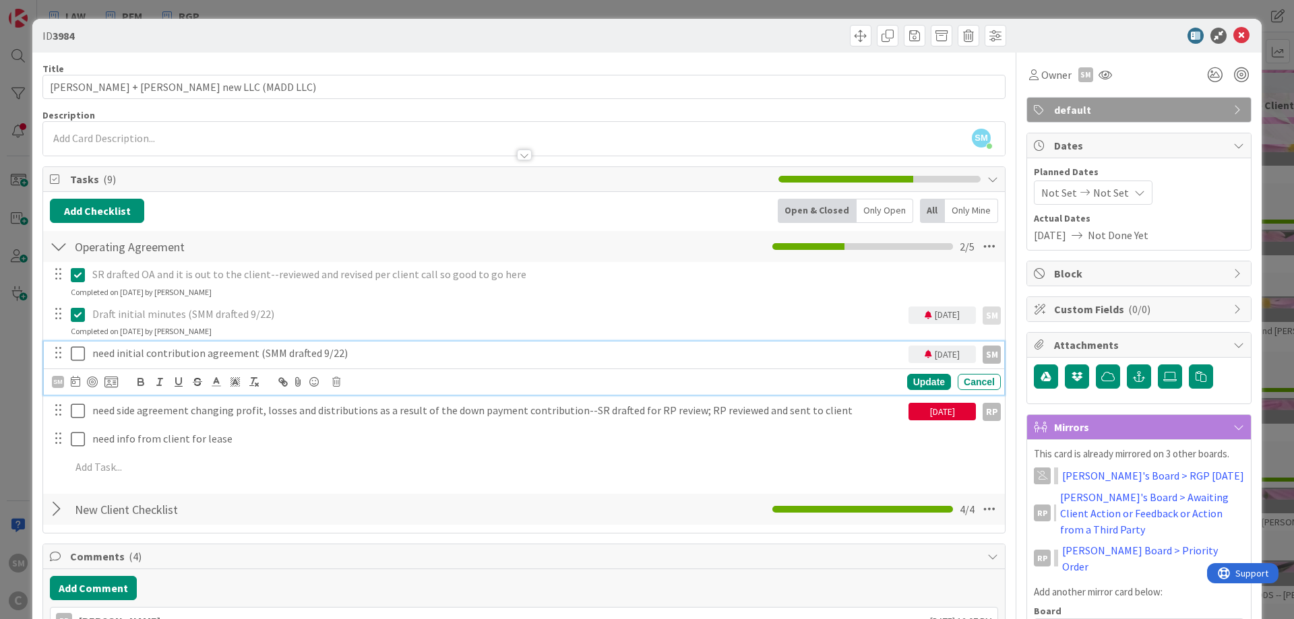
click at [79, 358] on icon at bounding box center [78, 354] width 14 height 16
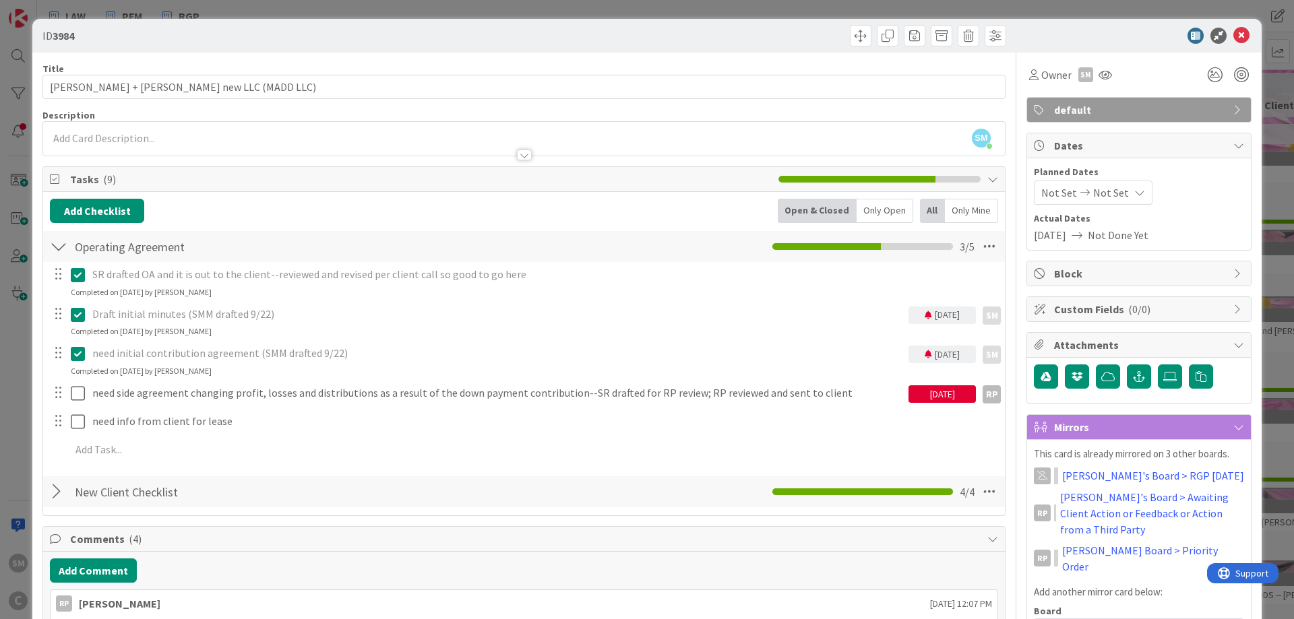
click at [1246, 35] on icon at bounding box center [1241, 36] width 16 height 16
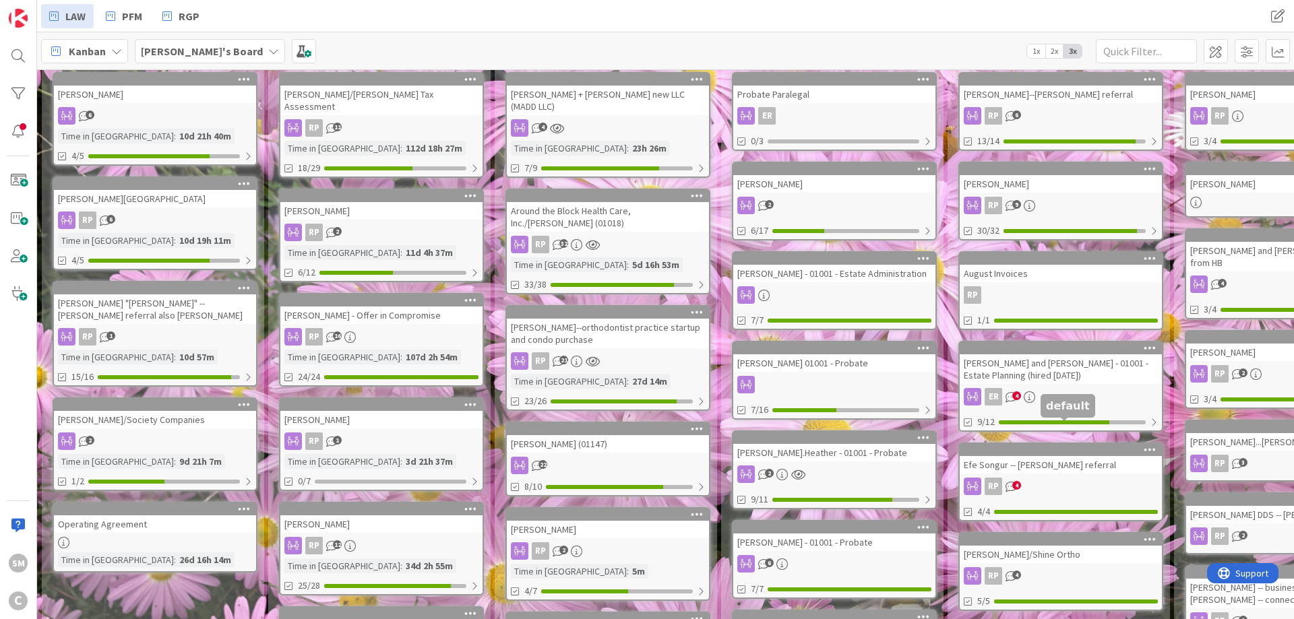
scroll to position [81, 0]
click at [1079, 367] on div "[PERSON_NAME] and [PERSON_NAME] - 01001 - Estate Planning (hired [DATE])" at bounding box center [1061, 369] width 202 height 30
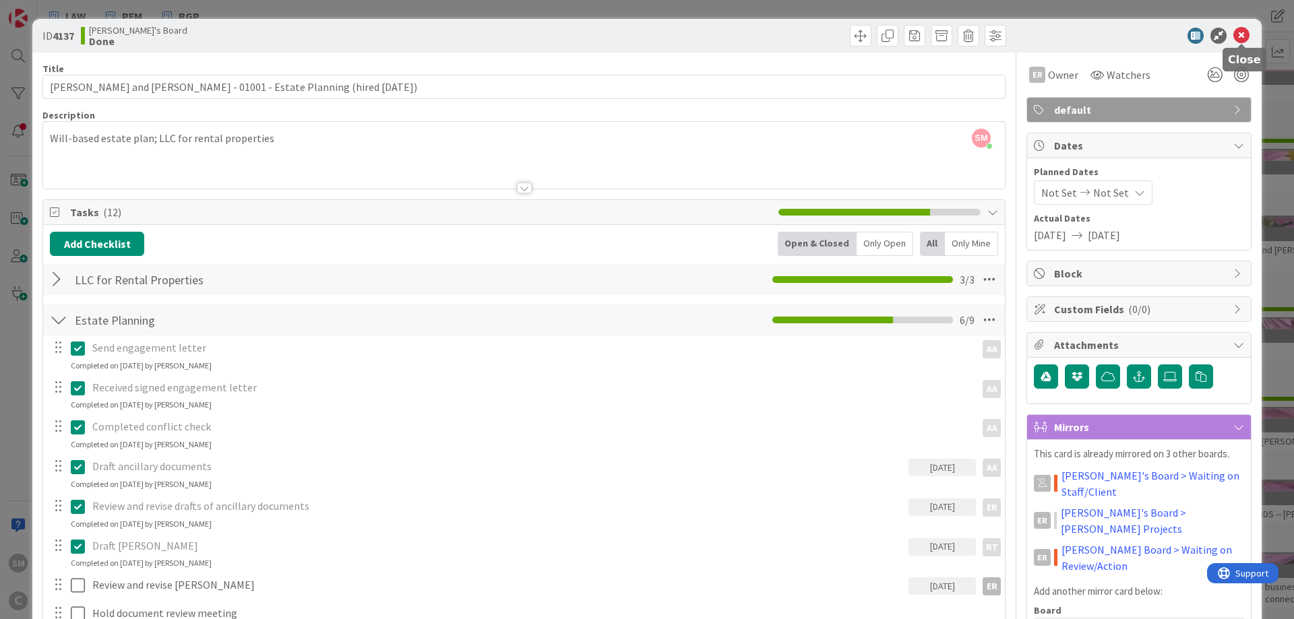
click at [1241, 30] on icon at bounding box center [1241, 36] width 16 height 16
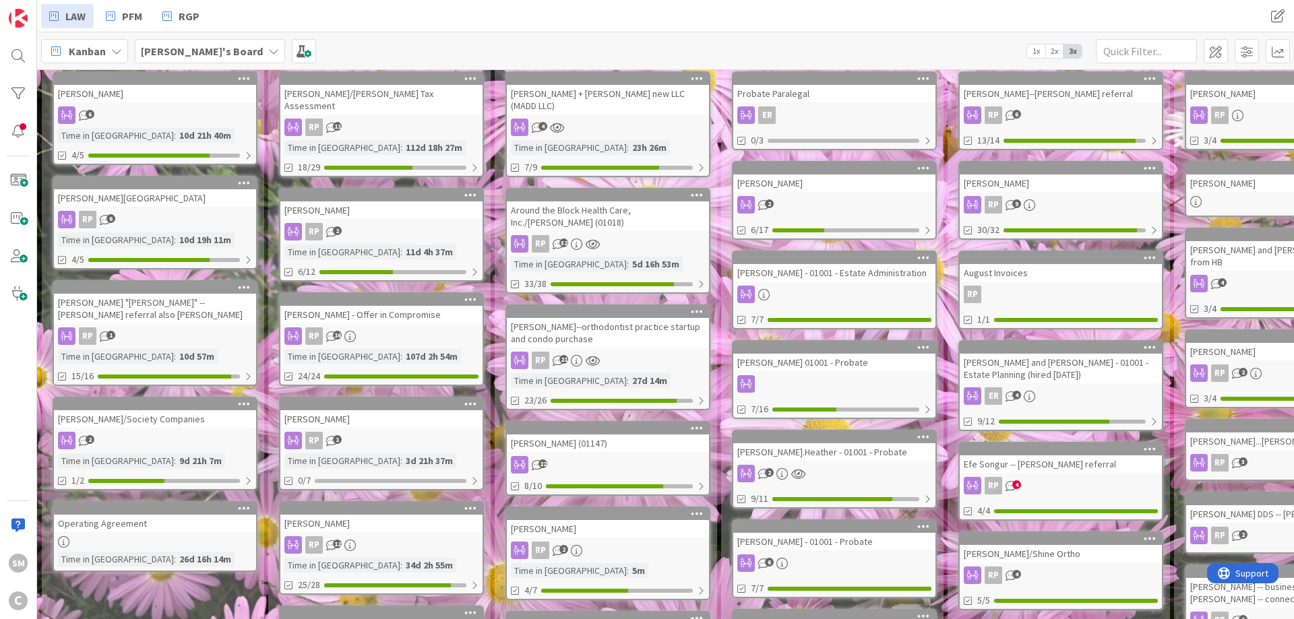
click at [1041, 477] on div "RP 4" at bounding box center [1061, 486] width 202 height 18
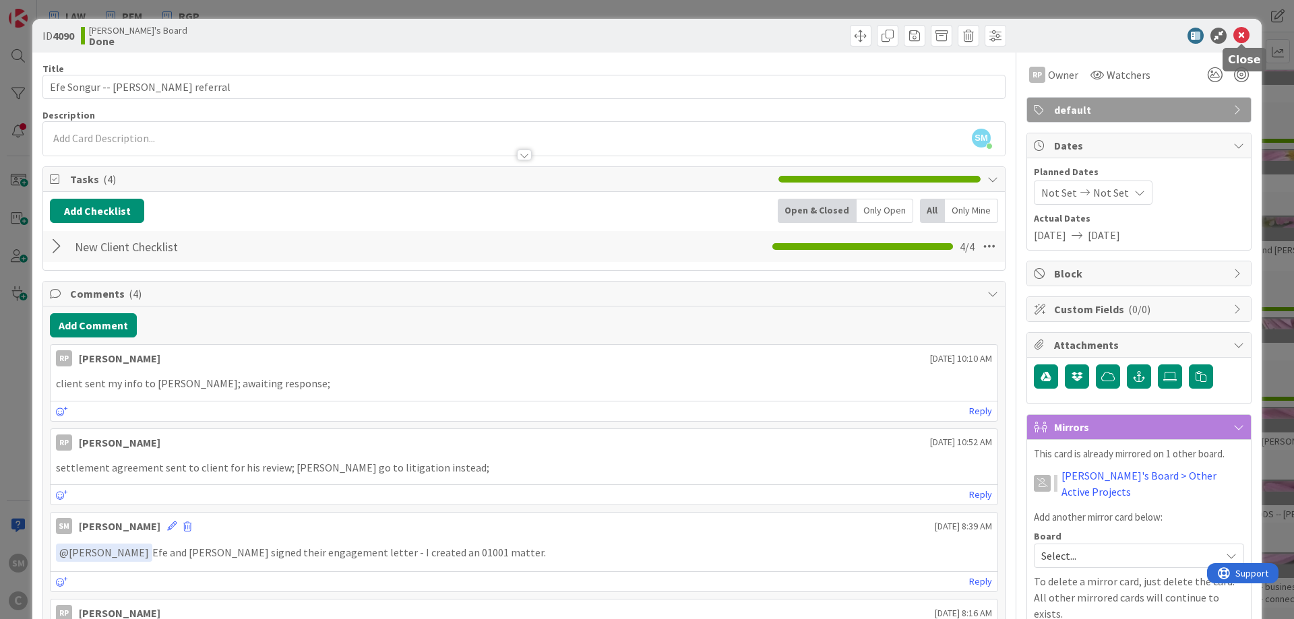
click at [1243, 40] on icon at bounding box center [1241, 36] width 16 height 16
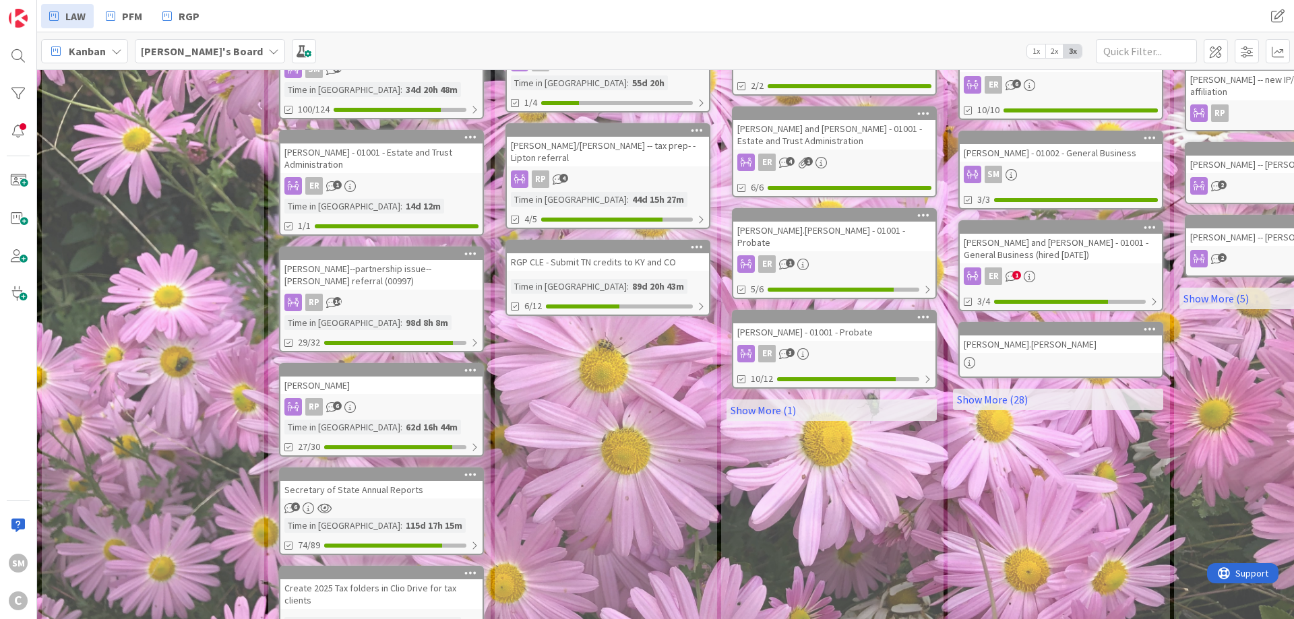
scroll to position [728, 0]
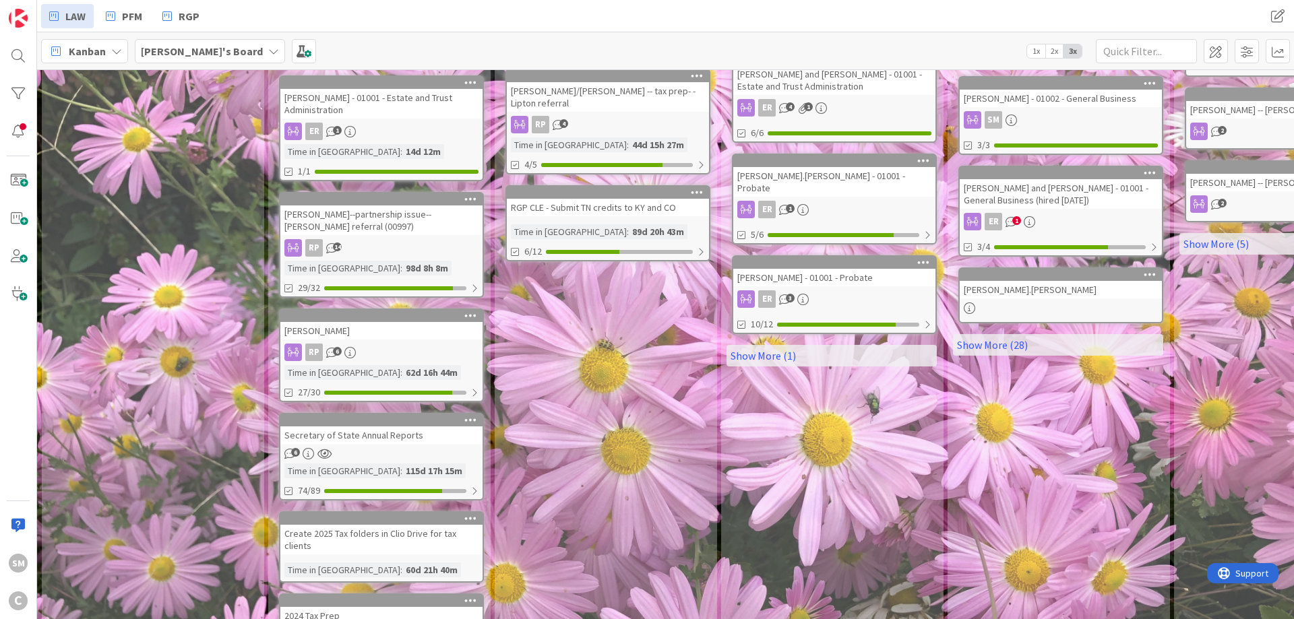
click at [1042, 179] on div "[PERSON_NAME] and [PERSON_NAME] - 01001 - General Business (hired [DATE])" at bounding box center [1061, 194] width 202 height 30
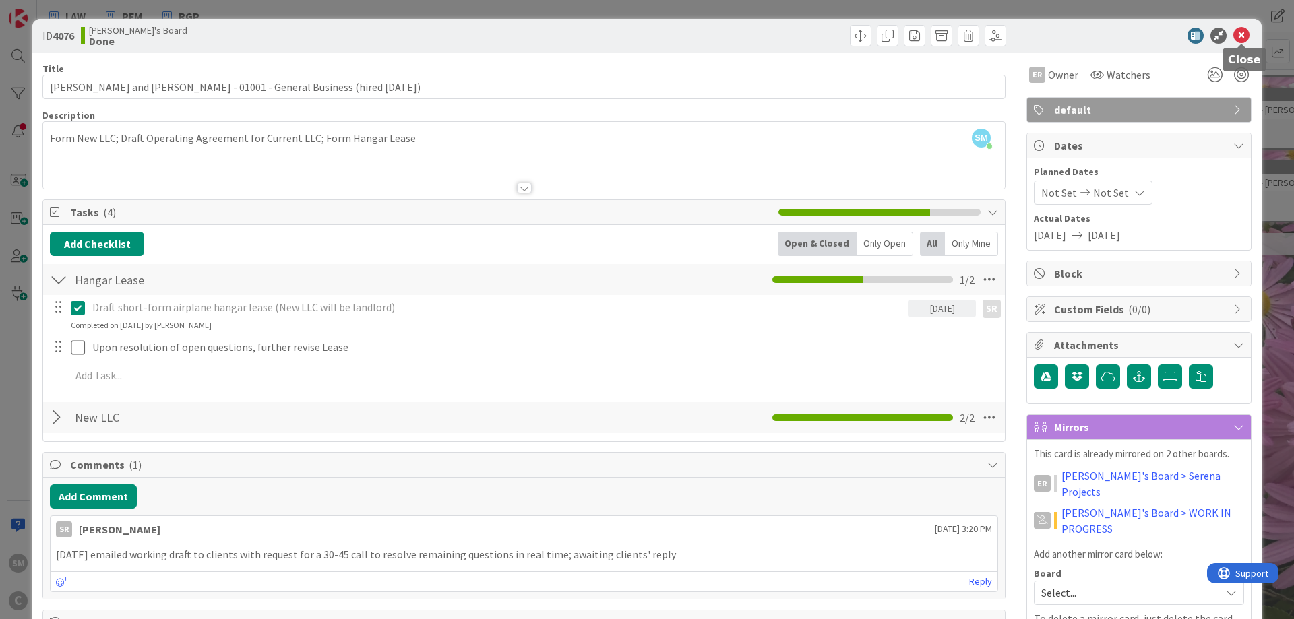
click at [1243, 36] on icon at bounding box center [1241, 36] width 16 height 16
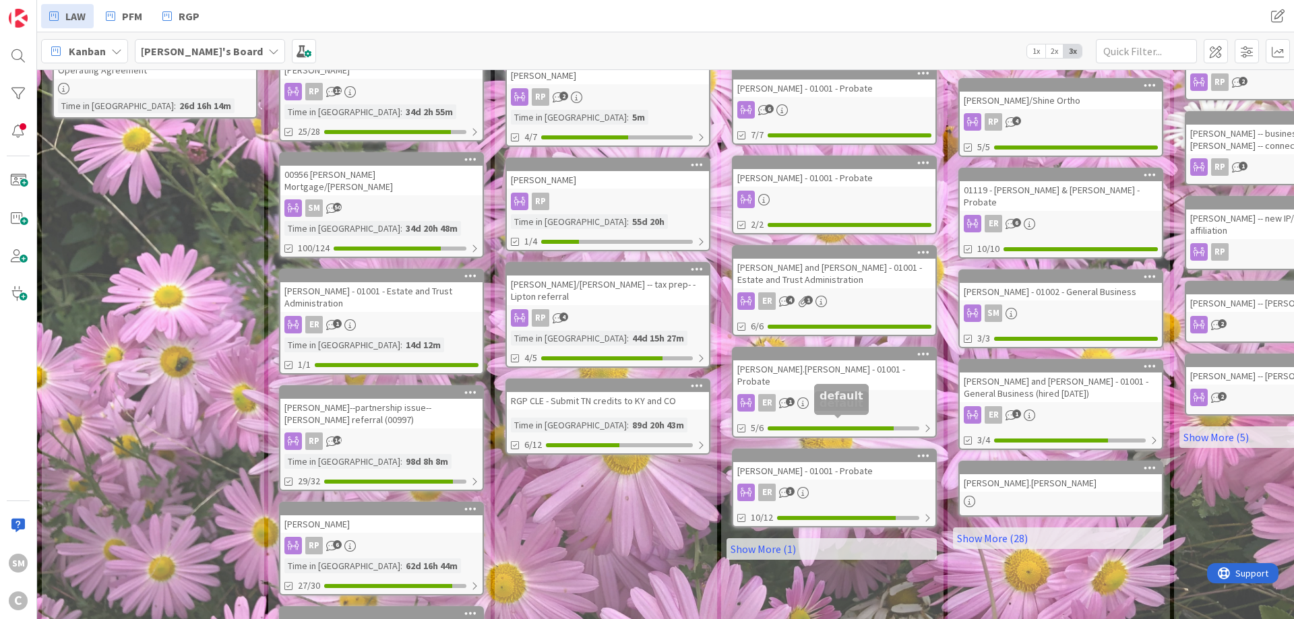
scroll to position [666, 0]
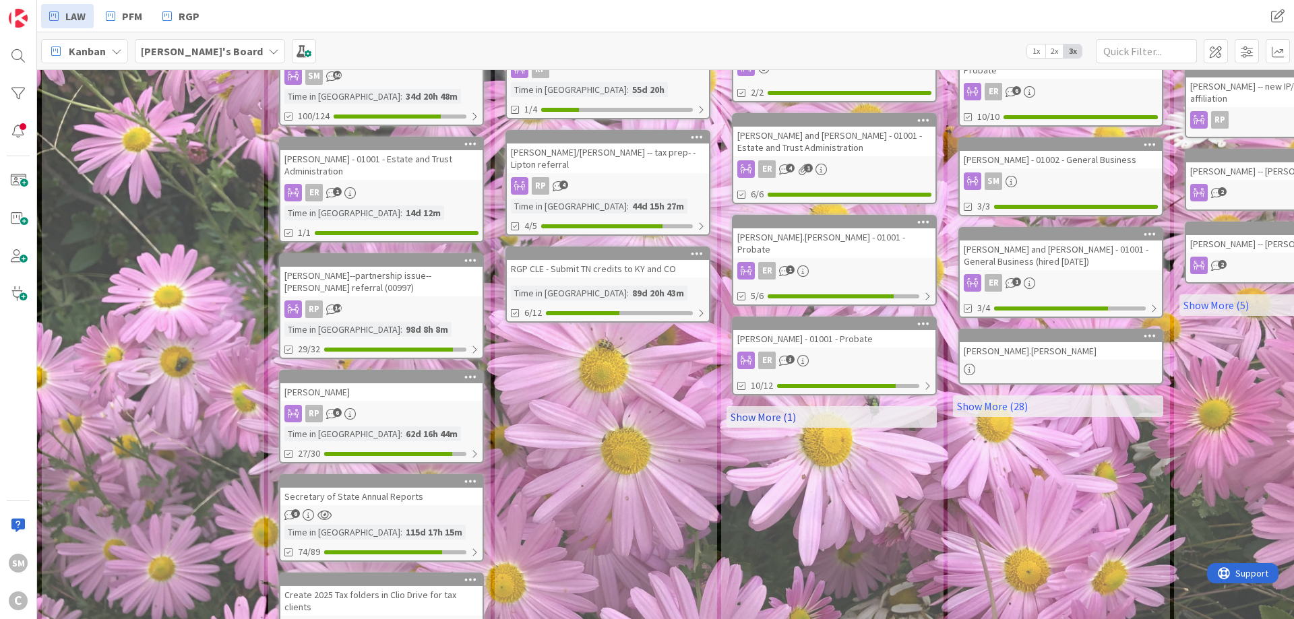
click at [858, 406] on link "Show More (1)" at bounding box center [831, 417] width 210 height 22
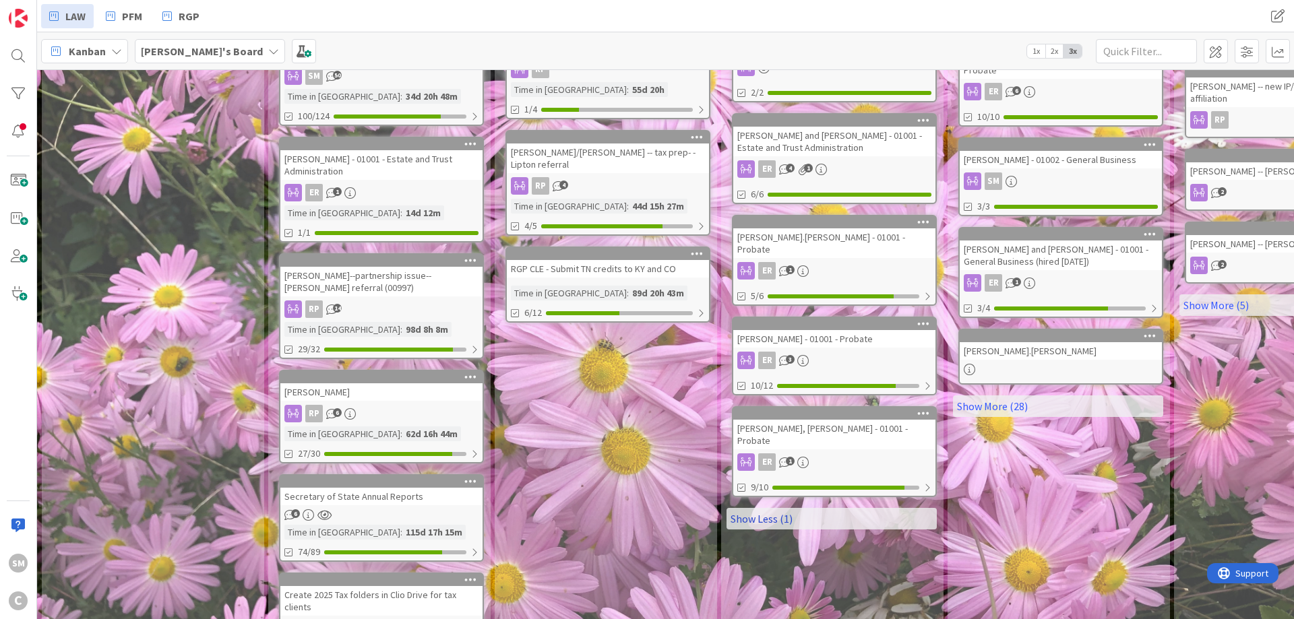
click at [846, 508] on link "Show Less (1)" at bounding box center [831, 519] width 210 height 22
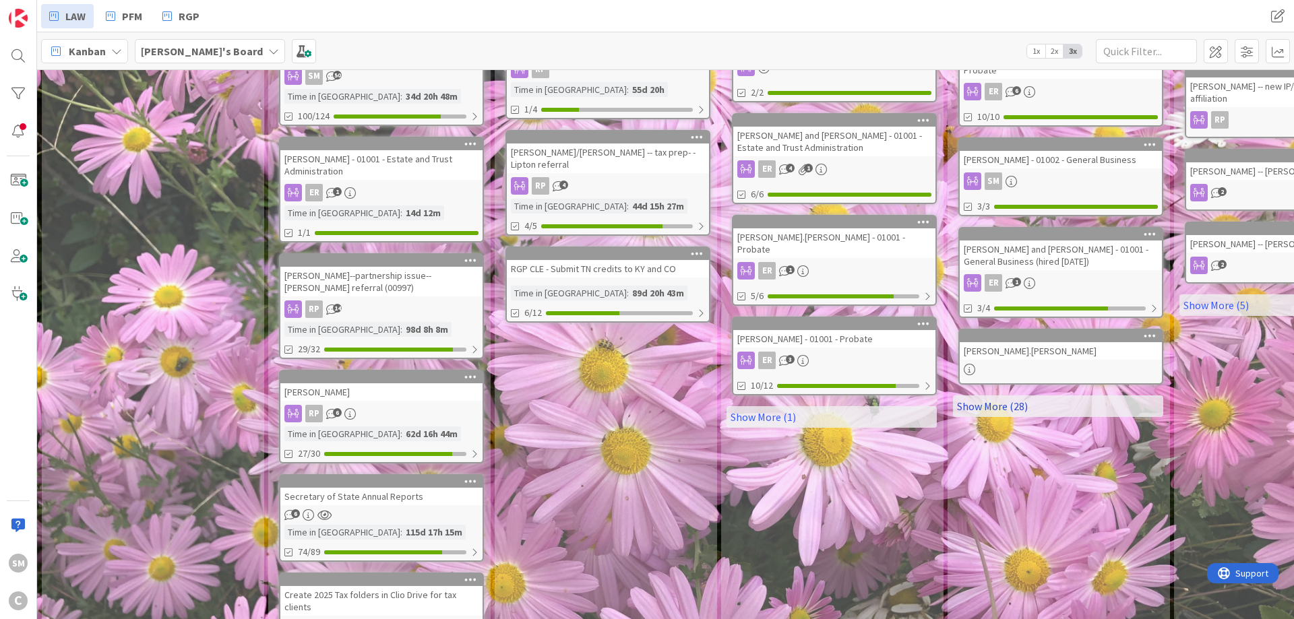
click at [1046, 396] on link "Show More (28)" at bounding box center [1058, 407] width 210 height 22
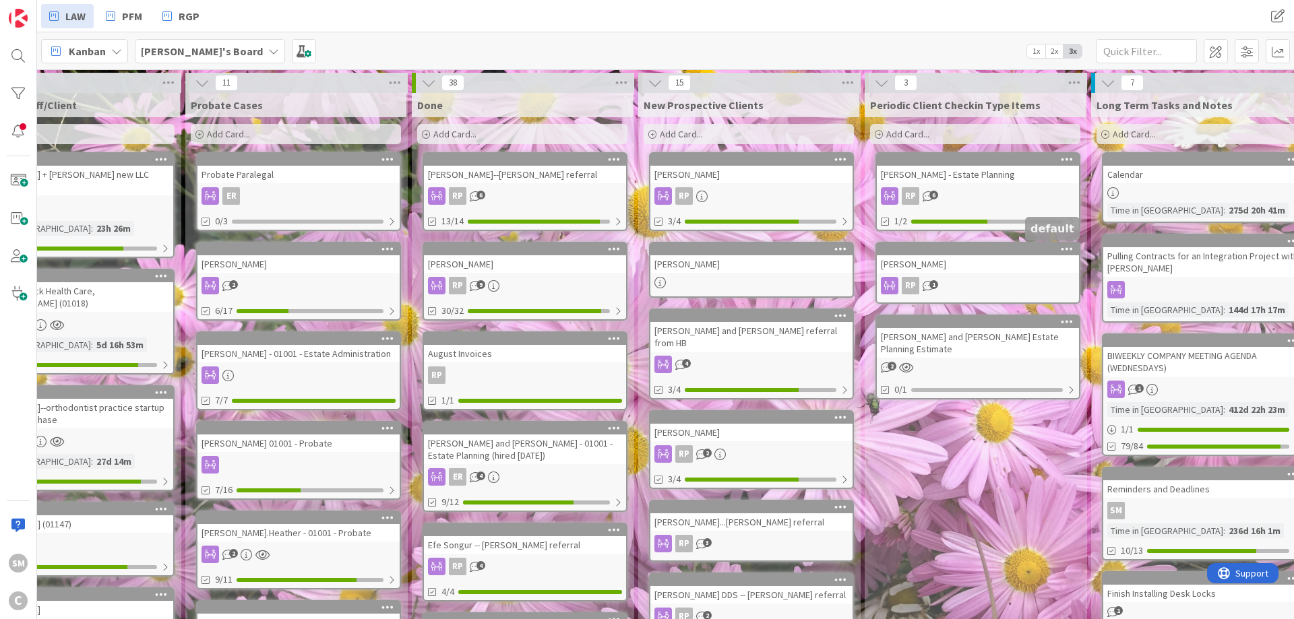
scroll to position [0, 631]
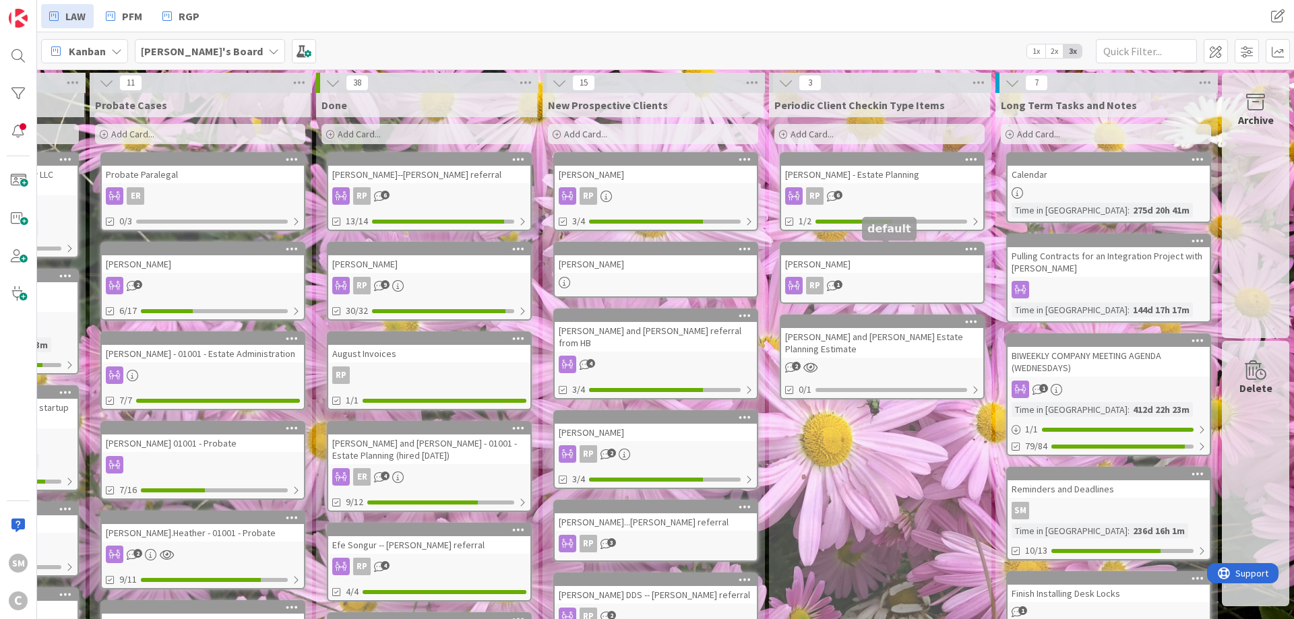
drag, startPoint x: 1177, startPoint y: 260, endPoint x: 1269, endPoint y: 251, distance: 92.8
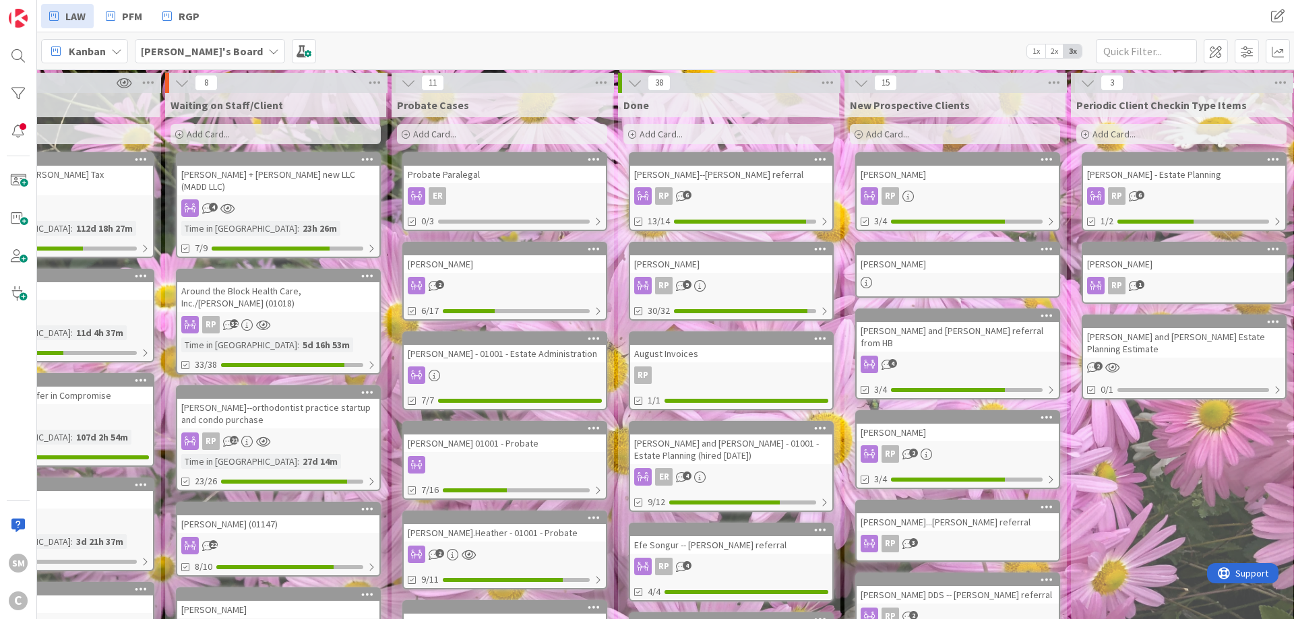
scroll to position [0, 0]
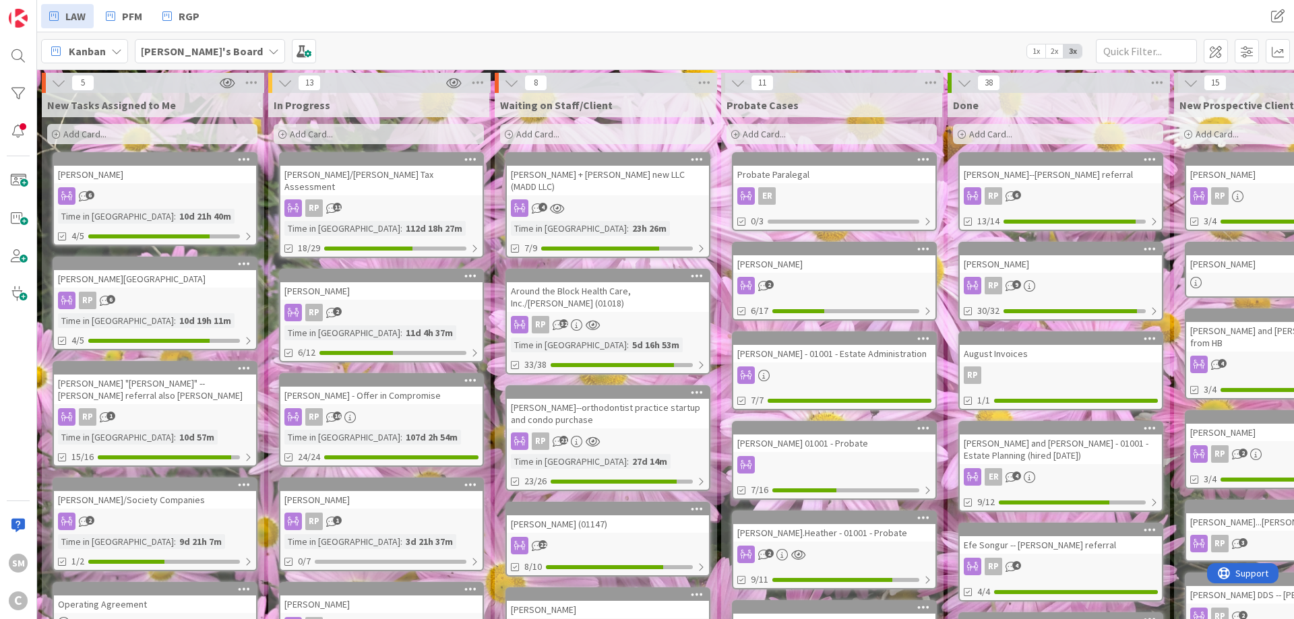
drag, startPoint x: 949, startPoint y: 467, endPoint x: 680, endPoint y: 439, distance: 270.3
